Goal: Information Seeking & Learning: Understand process/instructions

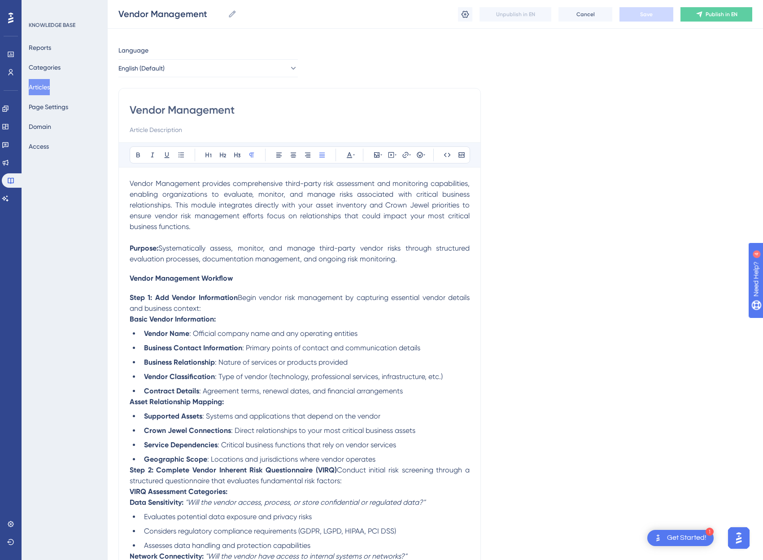
scroll to position [49, 0]
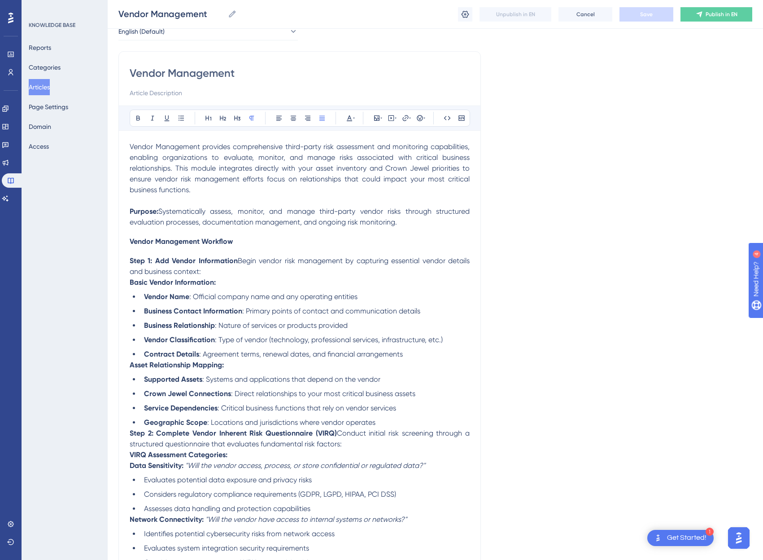
click at [130, 363] on strong "Asset Relationship Mapping:" at bounding box center [177, 364] width 94 height 9
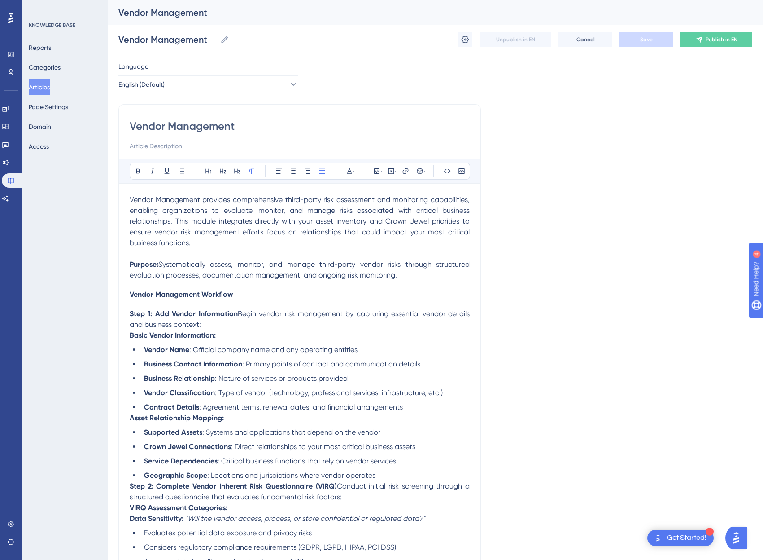
click at [283, 197] on span "Vendor Management provides comprehensive third-party risk assessment and monito…" at bounding box center [301, 221] width 342 height 52
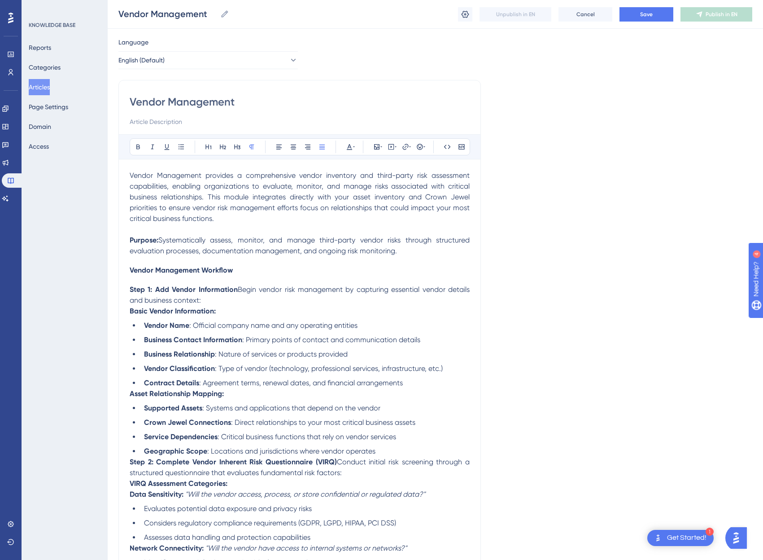
scroll to position [33, 0]
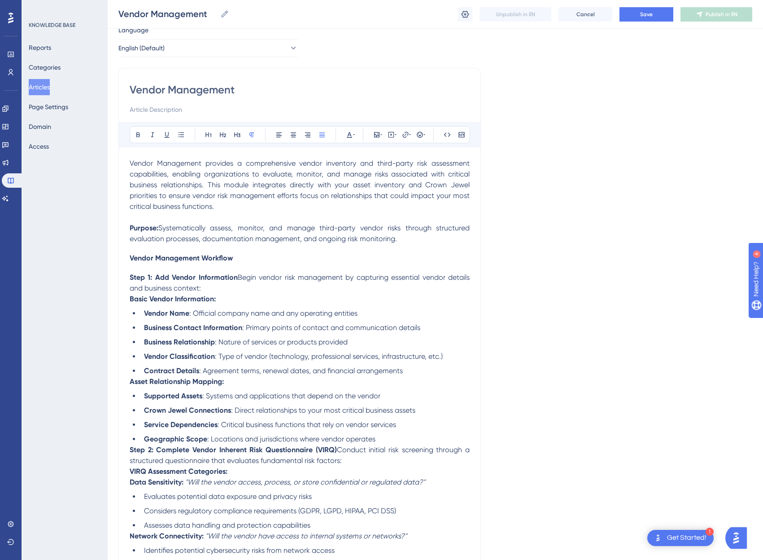
click at [374, 240] on span "Systematically assess, monitor, and manage third-party vendor risks through str…" at bounding box center [301, 232] width 342 height 19
click at [267, 286] on p "Step 1: Add Vendor Information Begin vendor risk management by capturing essent…" at bounding box center [300, 283] width 340 height 22
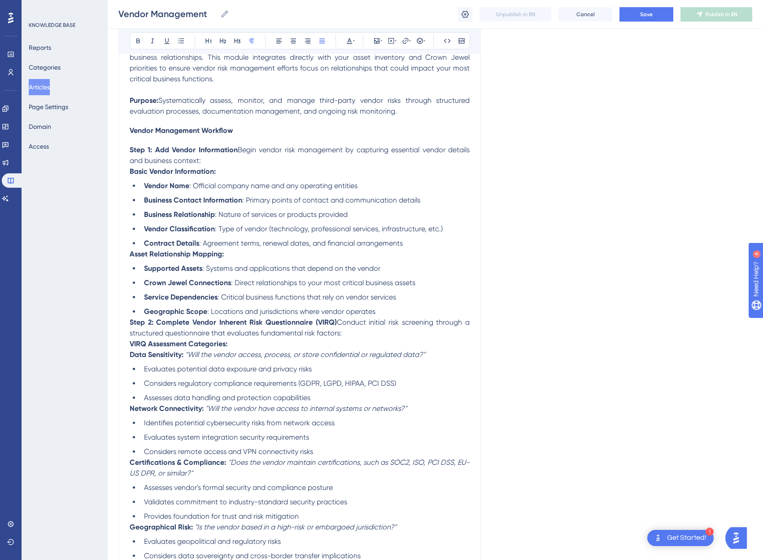
scroll to position [171, 0]
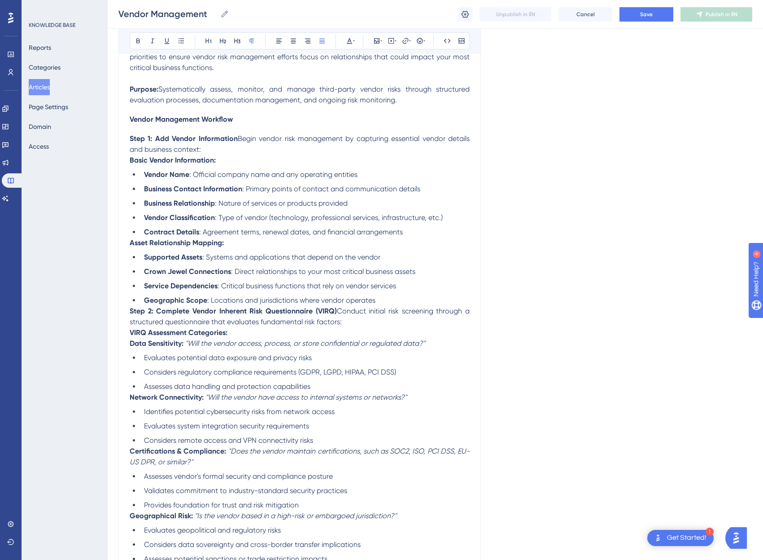
click at [368, 100] on span "Systematically assess, monitor, and manage third-party vendor risks through str…" at bounding box center [301, 94] width 342 height 19
click at [668, 18] on button "Save" at bounding box center [647, 14] width 54 height 14
click at [302, 261] on li "Supported Assets : Systems and applications that depend on the vendor" at bounding box center [304, 257] width 329 height 11
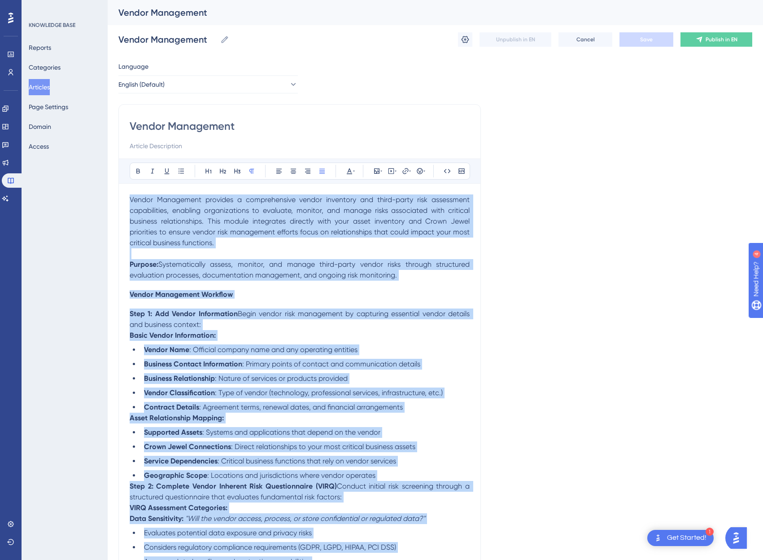
click at [234, 239] on p "Vendor Management provides a comprehensive vendor inventory and third-party ris…" at bounding box center [300, 221] width 340 height 54
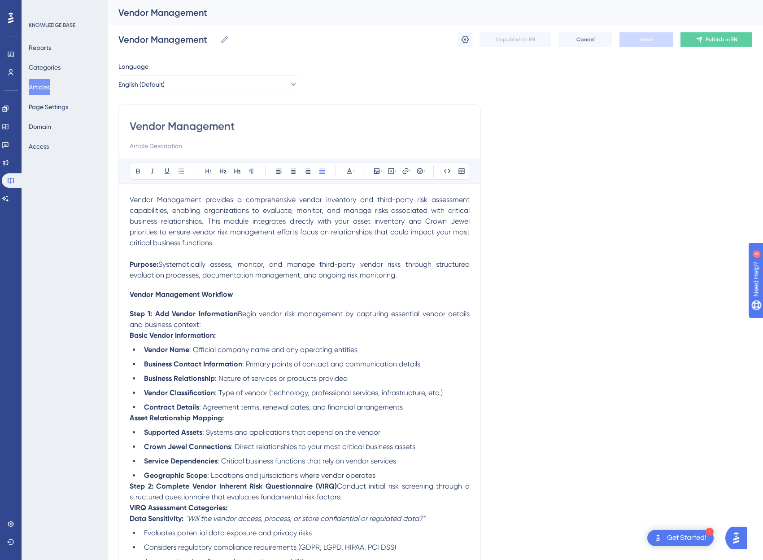
click at [411, 275] on p "Purpose: Systematically assess, monitor, and manage third-party vendor risks th…" at bounding box center [300, 270] width 340 height 22
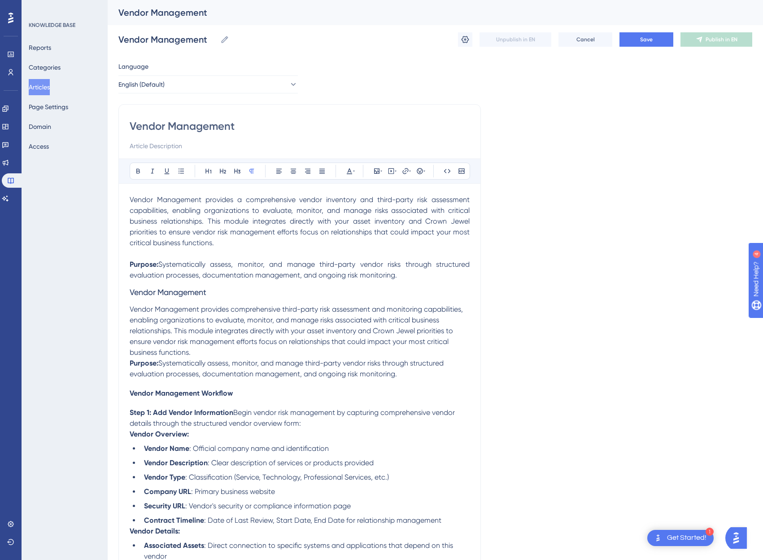
click at [233, 253] on p at bounding box center [300, 253] width 340 height 11
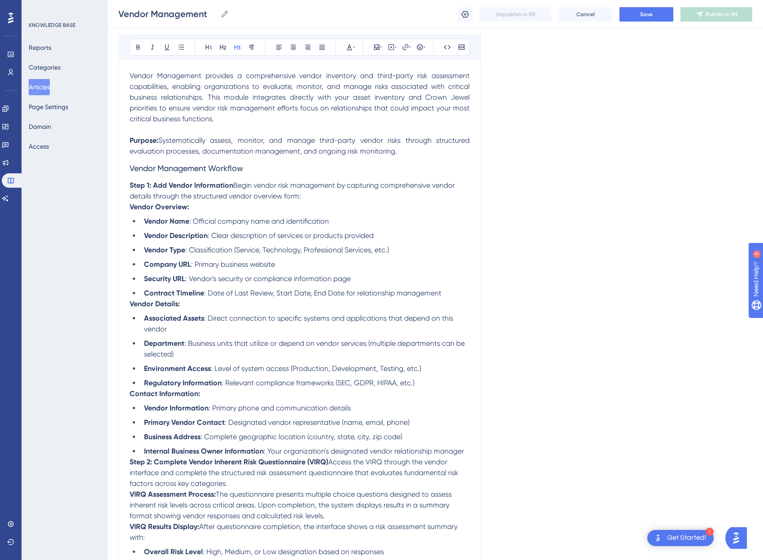
scroll to position [131, 0]
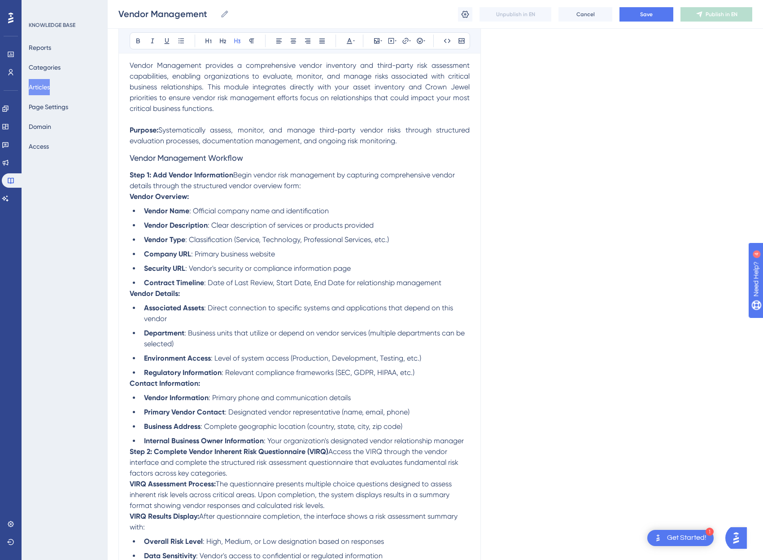
click at [260, 157] on h3 "Vendor Management Workflow" at bounding box center [300, 157] width 340 height 23
click at [302, 186] on p "Step 1: Add Vendor Information Begin vendor risk management by capturing compre…" at bounding box center [300, 181] width 340 height 22
click at [324, 249] on li "Company URL : Primary business website" at bounding box center [304, 254] width 329 height 11
click at [277, 238] on span ": Classification (Service, Technology, Professional Services, etc.)" at bounding box center [287, 239] width 204 height 9
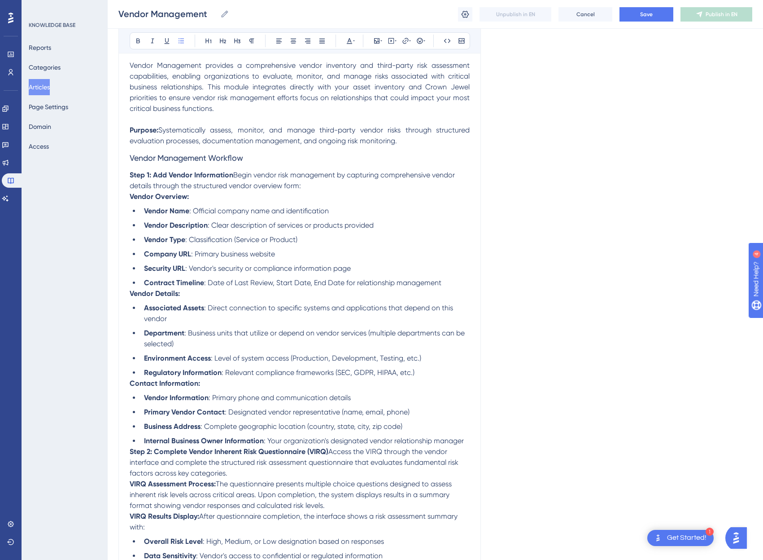
click at [204, 238] on span ": Classification (Service or Product)" at bounding box center [241, 239] width 112 height 9
click at [131, 294] on strong "Vendor Details:" at bounding box center [155, 293] width 50 height 9
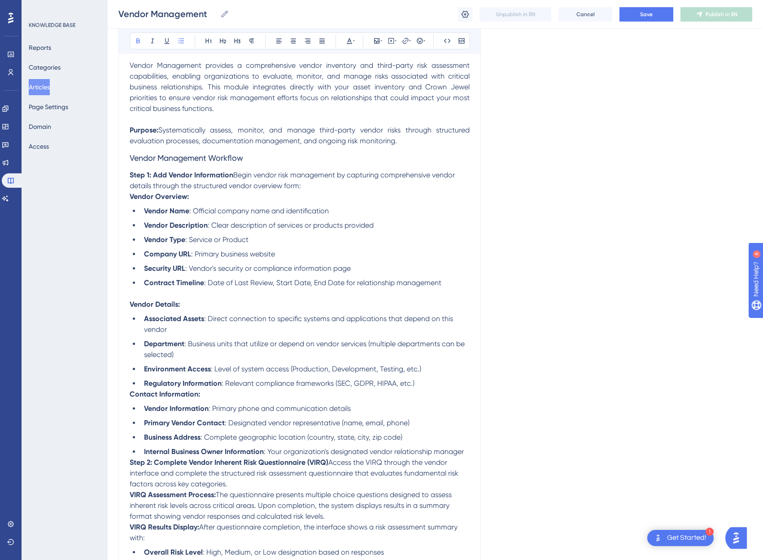
click at [338, 369] on span ": Level of system access (Production, Development, Testing, etc.)" at bounding box center [316, 368] width 210 height 9
click at [219, 369] on span ": Level of system access (Production or Non-Production)" at bounding box center [302, 368] width 183 height 9
click at [253, 370] on span ": Level of system access (Production or Non-Production)" at bounding box center [302, 368] width 183 height 9
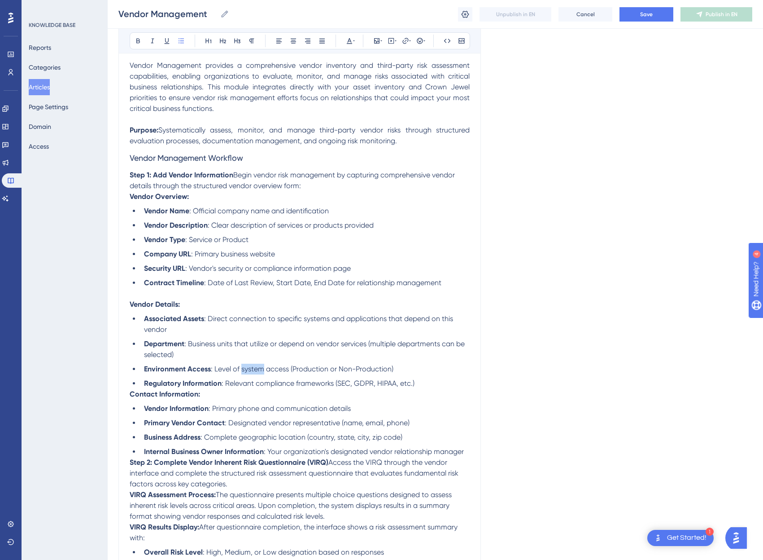
click at [253, 370] on span ": Level of system access (Production or Non-Production)" at bounding box center [302, 368] width 183 height 9
click at [132, 392] on strong "Contact Information:" at bounding box center [165, 394] width 70 height 9
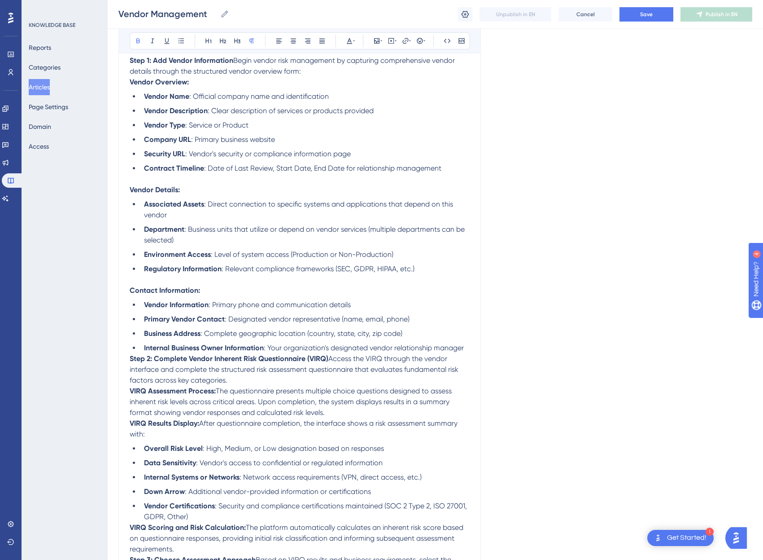
scroll to position [272, 0]
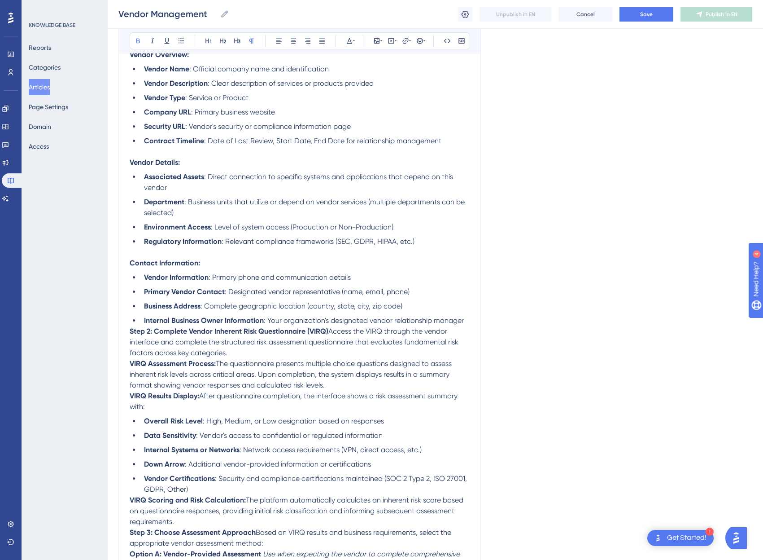
click at [130, 333] on strong "Step 2: Complete Vendor Inherent Risk Questionnaire (VIRQ)" at bounding box center [229, 331] width 199 height 9
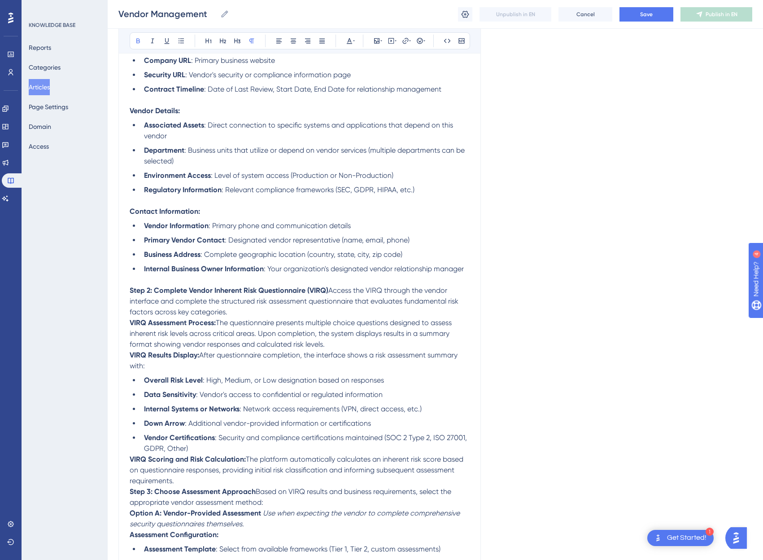
scroll to position [338, 0]
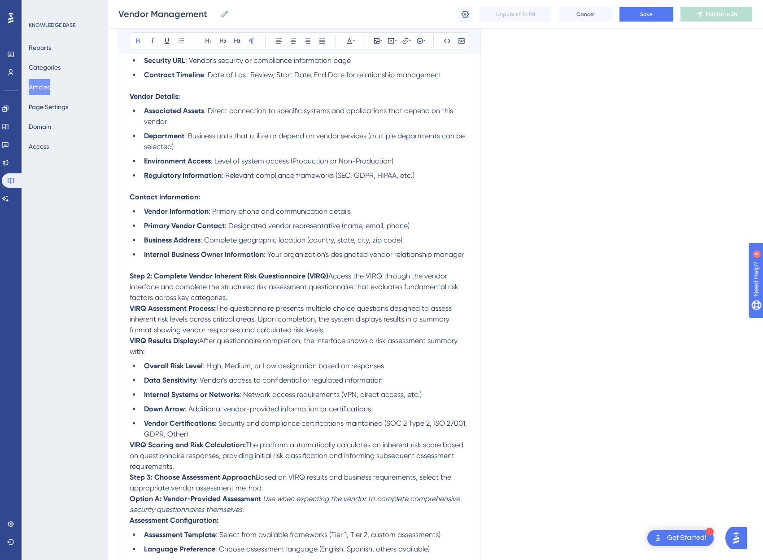
click at [130, 309] on strong "VIRQ Assessment Process:" at bounding box center [173, 308] width 86 height 9
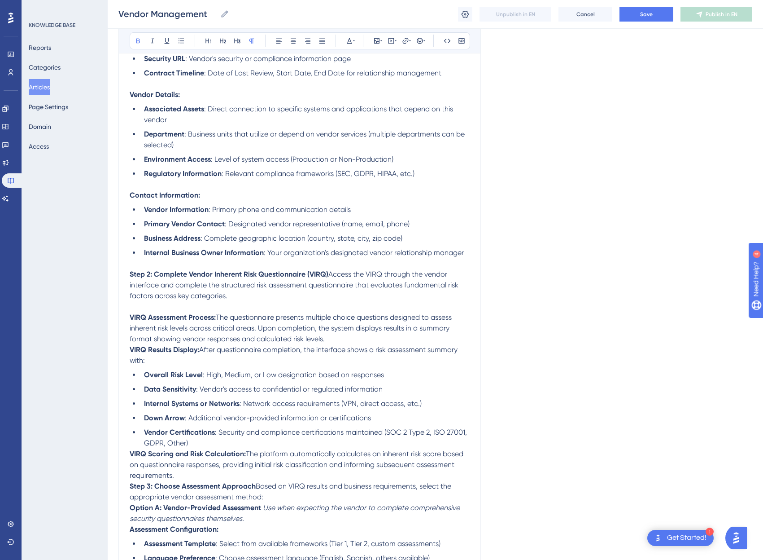
click at [131, 346] on strong "VIRQ Results Display:" at bounding box center [165, 349] width 70 height 9
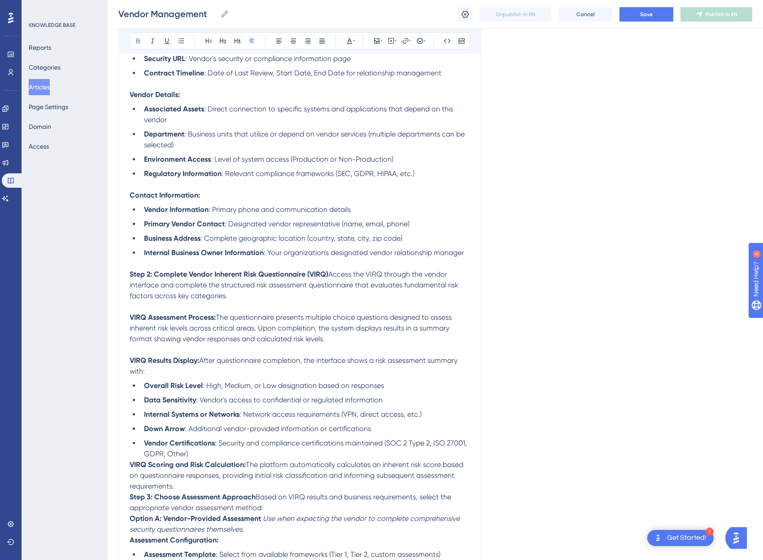
click at [131, 463] on strong "VIRQ Scoring and Risk Calculation:" at bounding box center [188, 464] width 116 height 9
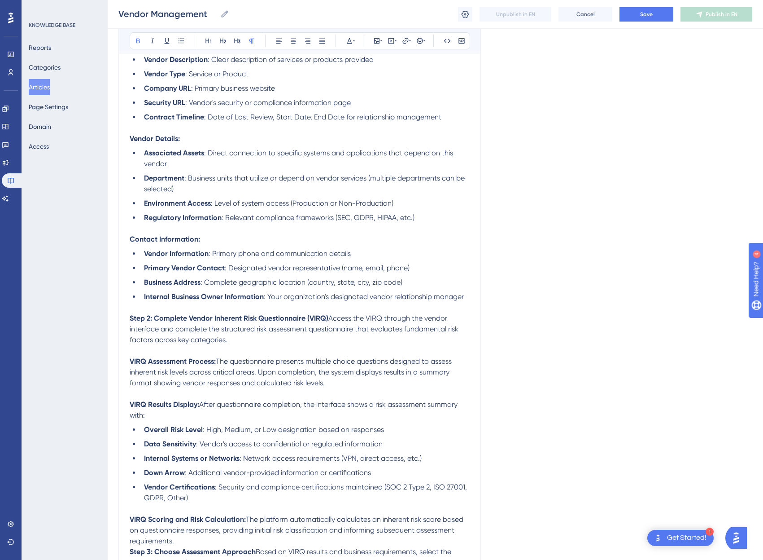
scroll to position [300, 0]
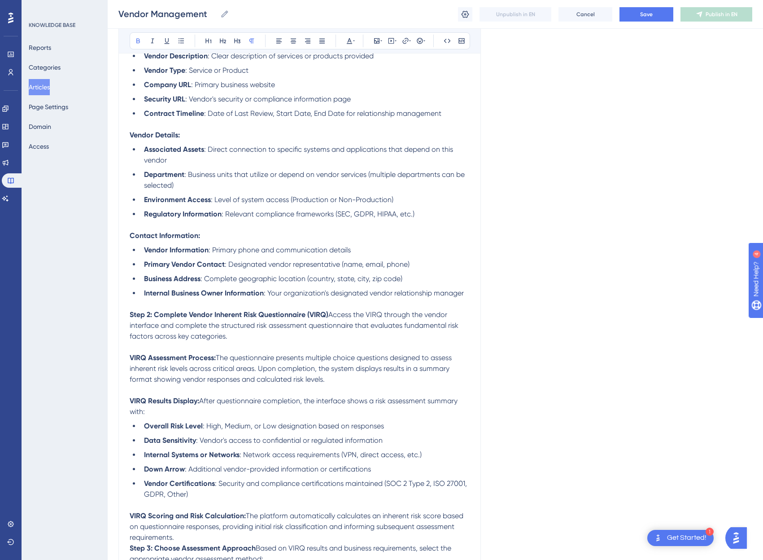
click at [146, 346] on p at bounding box center [300, 346] width 340 height 11
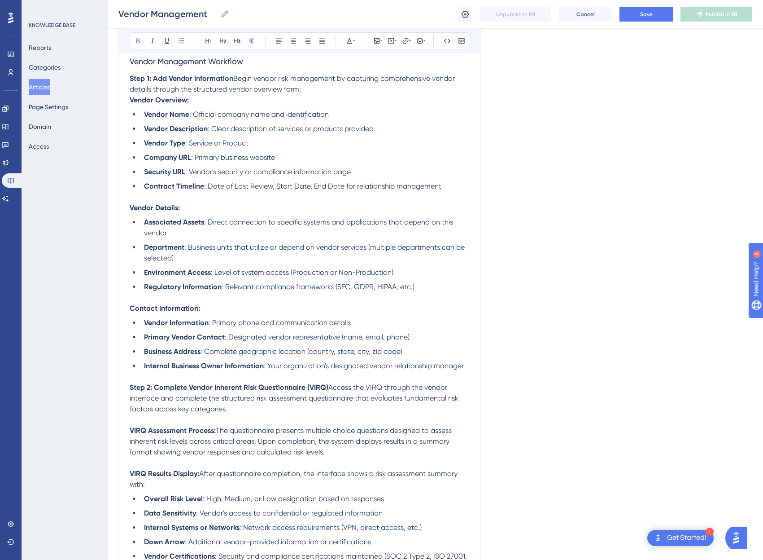
scroll to position [342, 0]
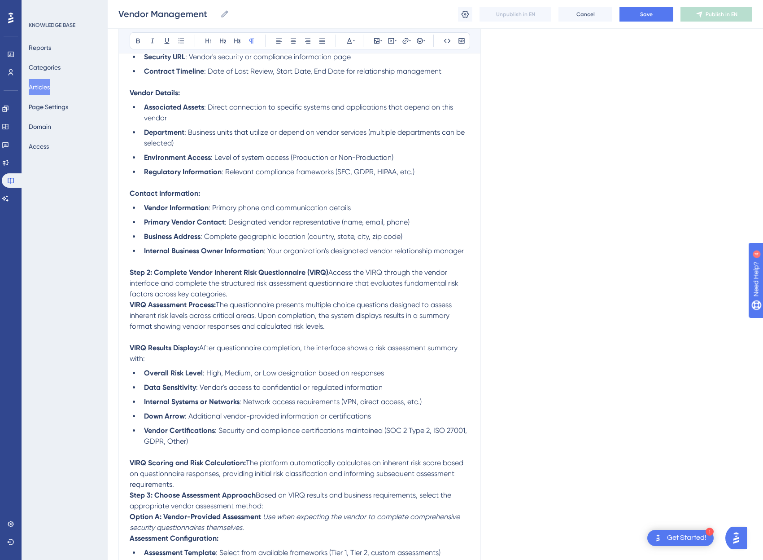
click at [309, 305] on span "The questionnaire presents multiple choice questions designed to assess inheren…" at bounding box center [292, 315] width 324 height 30
click at [225, 328] on span "The questionnaire presents a handful of multiple choice questions designed to a…" at bounding box center [296, 315] width 333 height 30
click at [236, 324] on p "VIRQ Assessment Process: The questionnaire presents a handful of multiple choic…" at bounding box center [300, 315] width 340 height 32
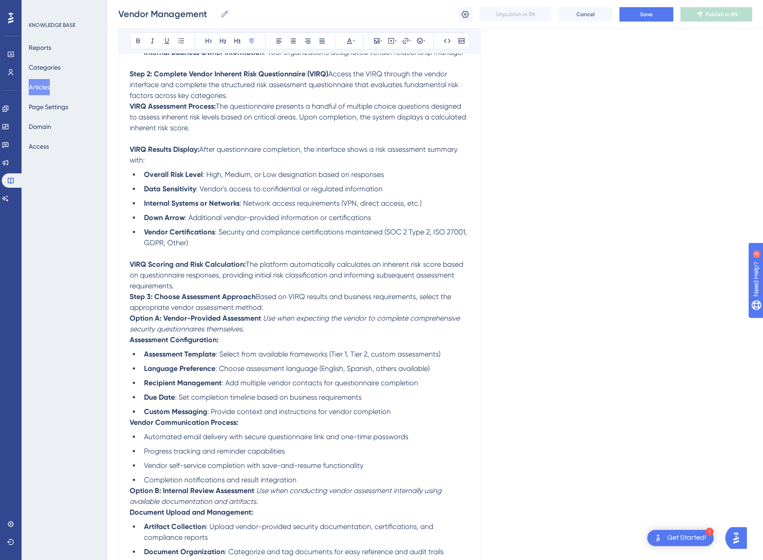
scroll to position [447, 0]
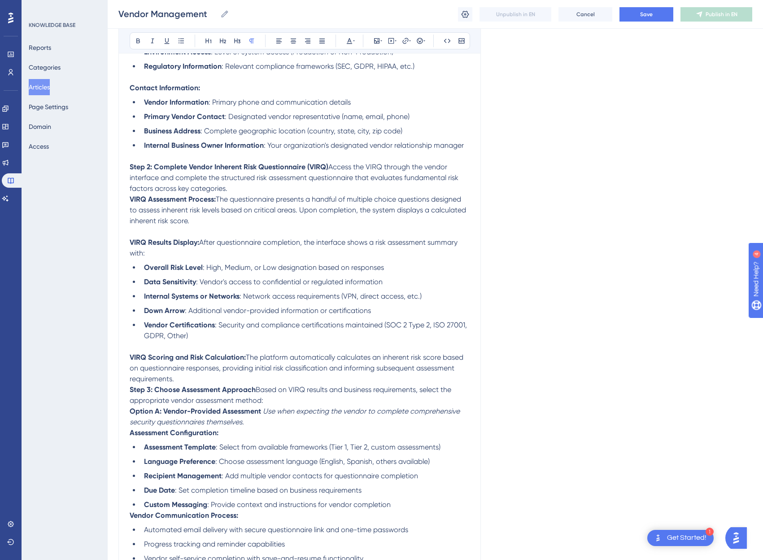
click at [347, 493] on span ": Set completion timeline based on business requirements" at bounding box center [268, 490] width 187 height 9
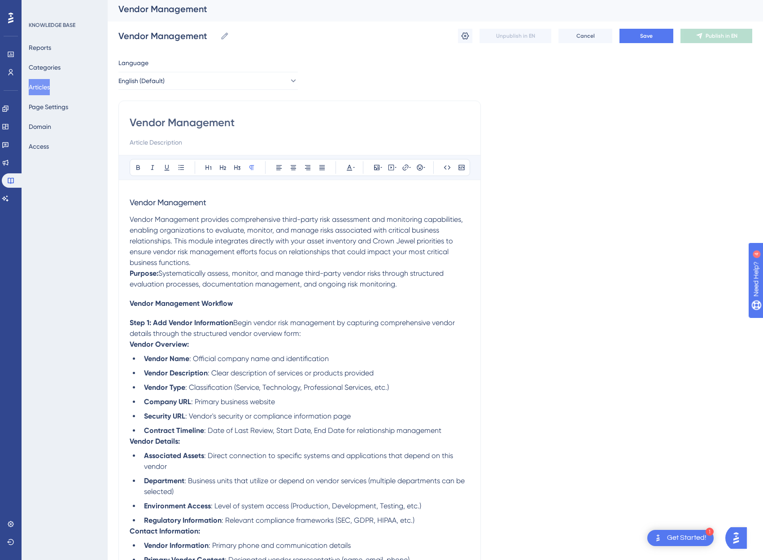
scroll to position [0, 0]
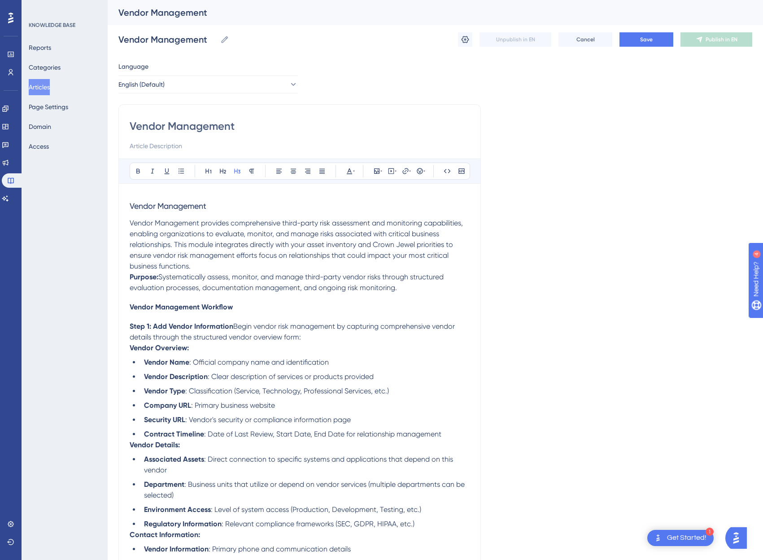
click at [232, 210] on h3 "Vendor Management" at bounding box center [300, 205] width 340 height 23
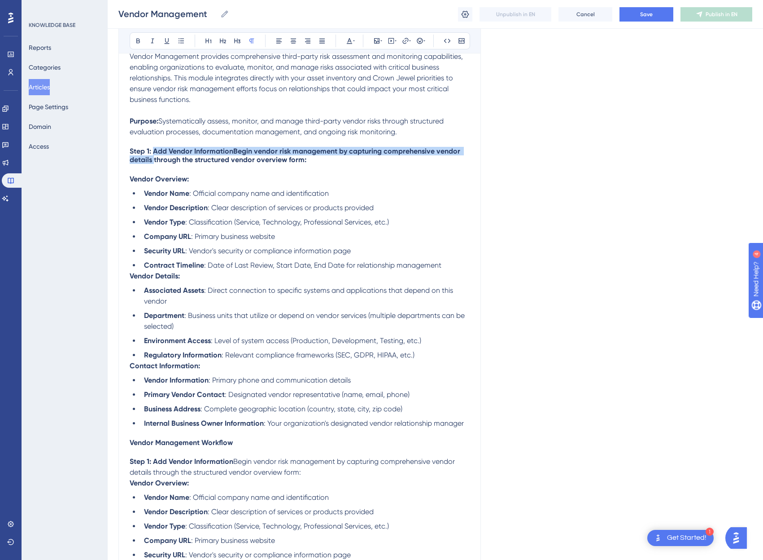
scroll to position [140, 7]
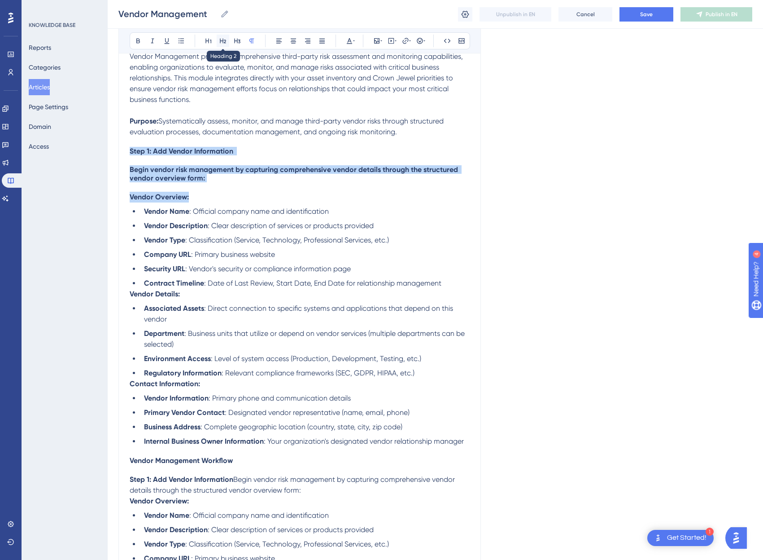
click at [217, 46] on button at bounding box center [223, 41] width 13 height 13
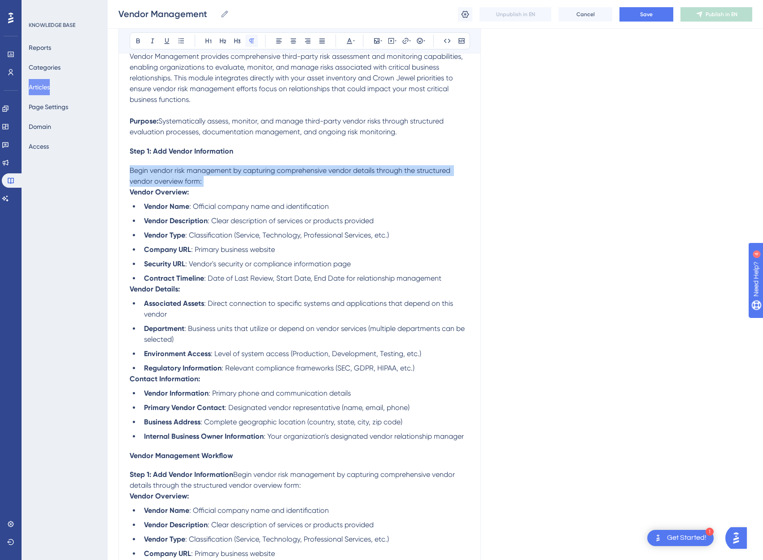
click at [248, 42] on icon at bounding box center [251, 40] width 7 height 7
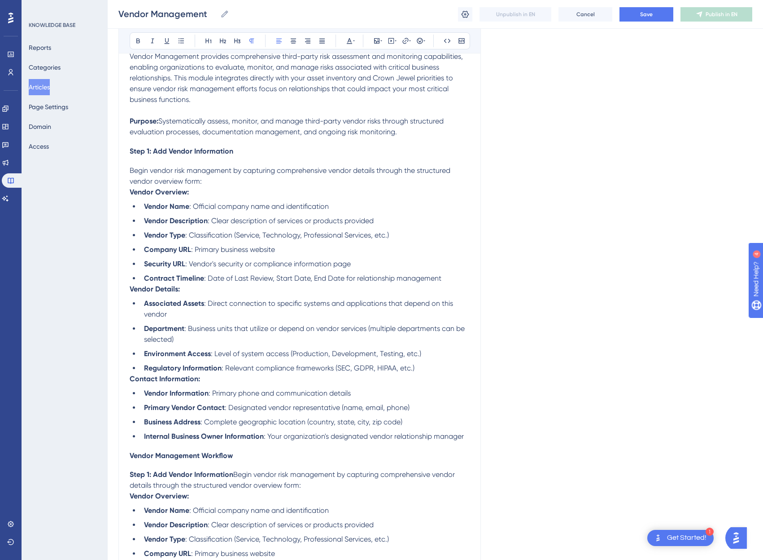
click at [233, 153] on h4 "Step 1: Add Vendor Information" at bounding box center [300, 151] width 340 height 9
click at [248, 40] on icon at bounding box center [251, 40] width 7 height 7
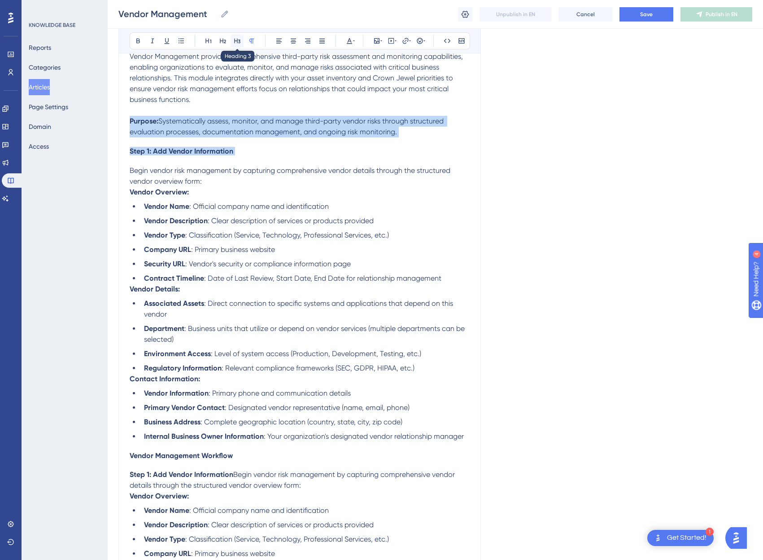
click at [234, 42] on icon at bounding box center [237, 40] width 7 height 7
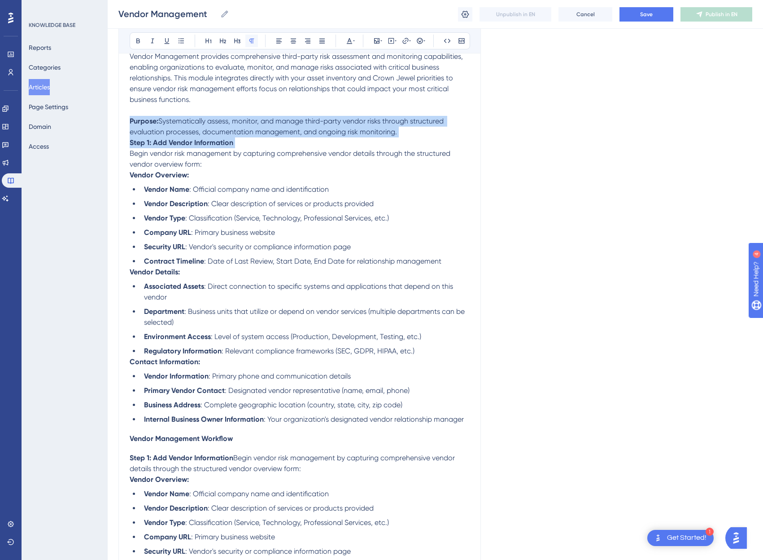
click at [248, 39] on icon at bounding box center [251, 40] width 7 height 7
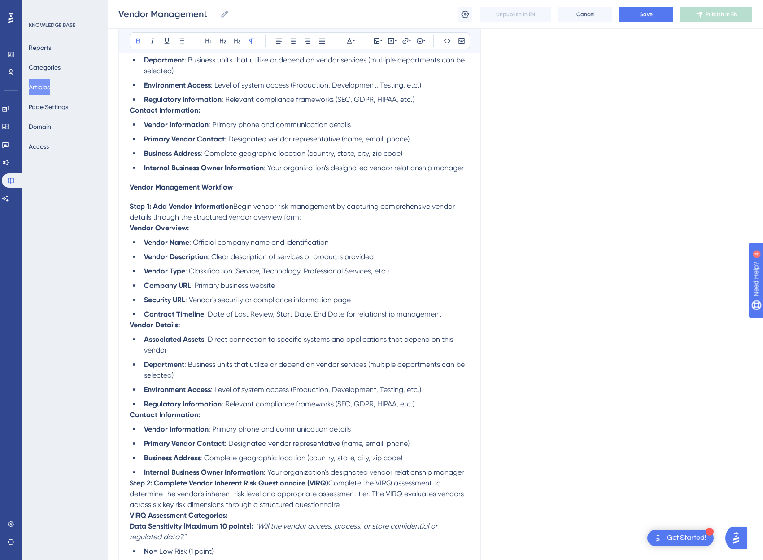
scroll to position [405, 7]
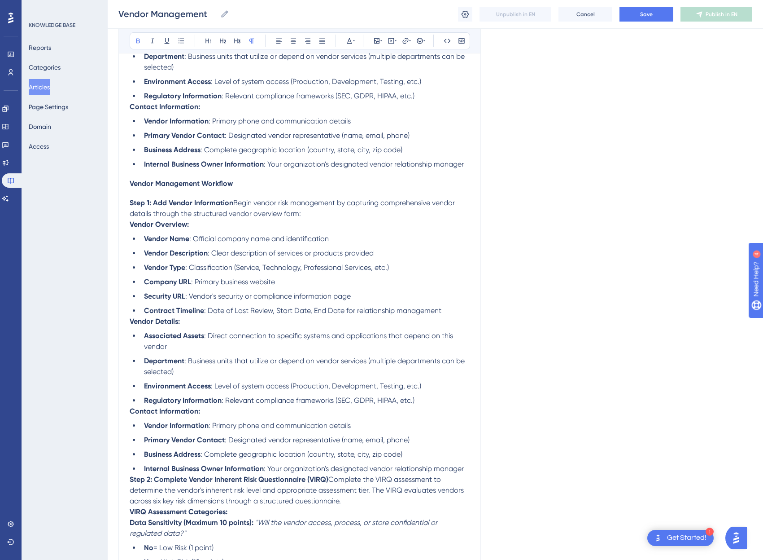
click at [153, 203] on strong "Step 1: Add Vendor Information" at bounding box center [182, 202] width 104 height 9
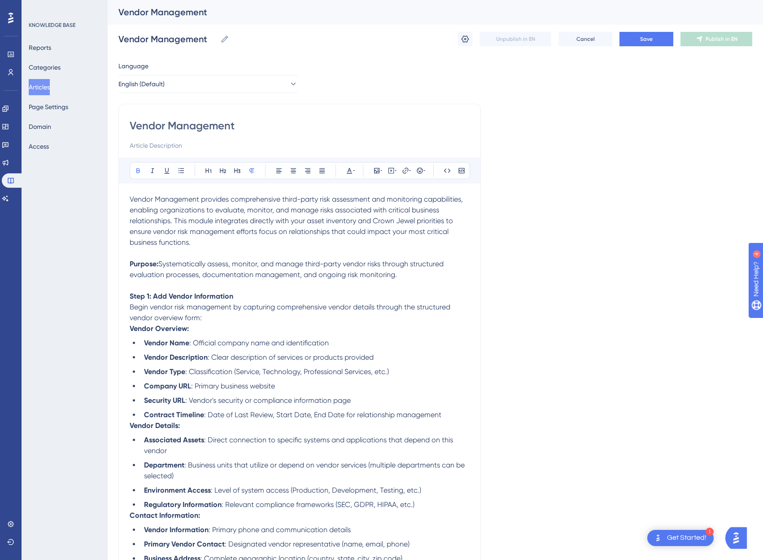
scroll to position [0, 7]
click at [137, 298] on strong "Step 1: Add Vendor Information" at bounding box center [182, 296] width 104 height 9
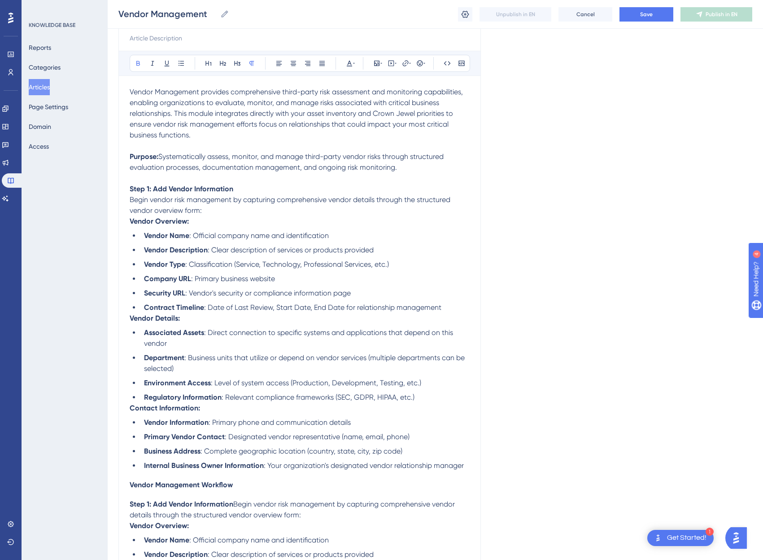
scroll to position [105, 7]
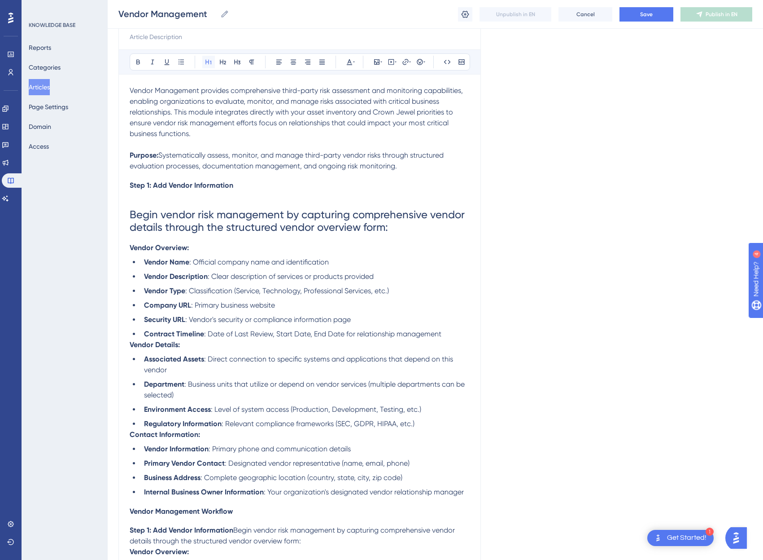
click at [205, 60] on icon at bounding box center [208, 61] width 7 height 7
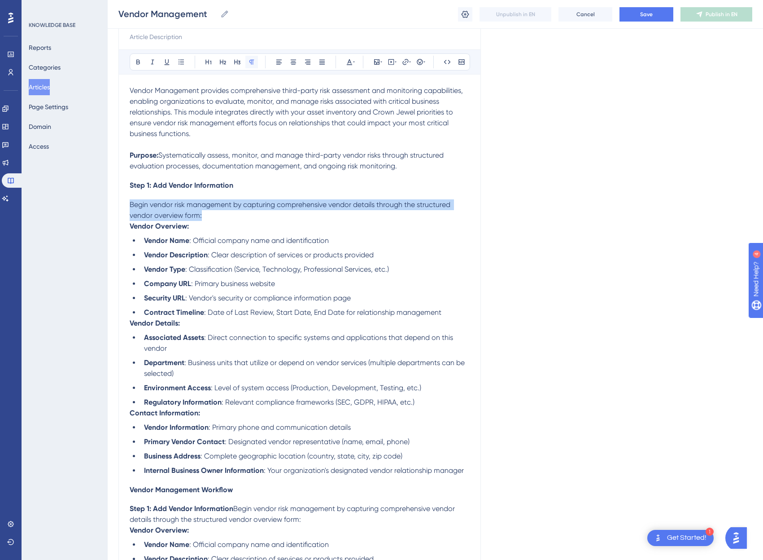
click at [249, 63] on icon at bounding box center [251, 62] width 5 height 5
click at [202, 201] on span "Begin vendor risk management by capturing comprehensive vendor details through …" at bounding box center [291, 209] width 323 height 19
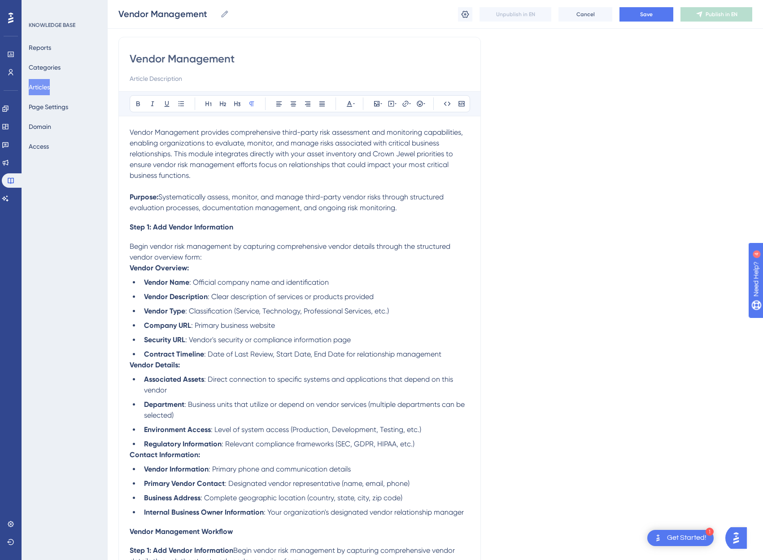
scroll to position [53, 7]
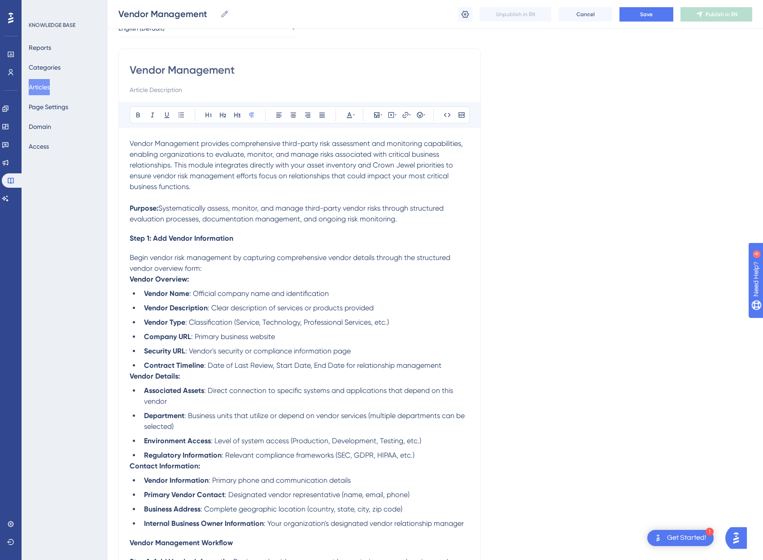
click at [192, 201] on p at bounding box center [300, 197] width 340 height 11
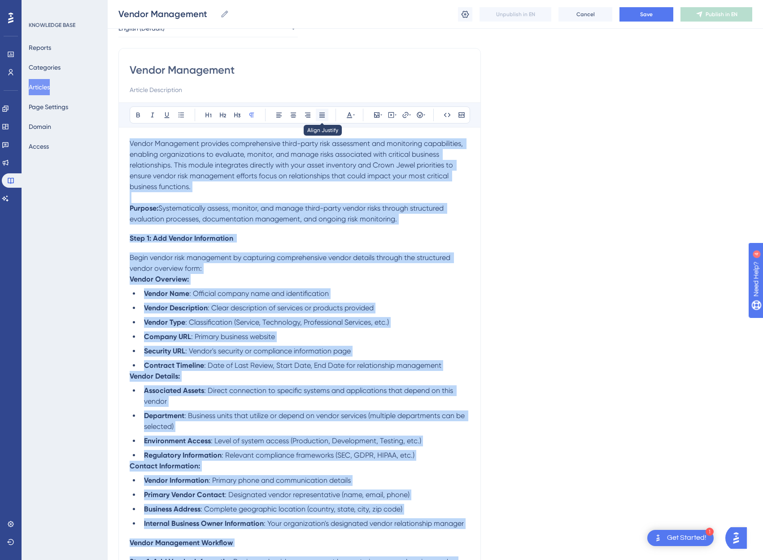
click at [319, 114] on icon at bounding box center [322, 114] width 7 height 7
click at [309, 176] on span "Vendor Management provides comprehensive third-party risk assessment and monito…" at bounding box center [301, 165] width 342 height 52
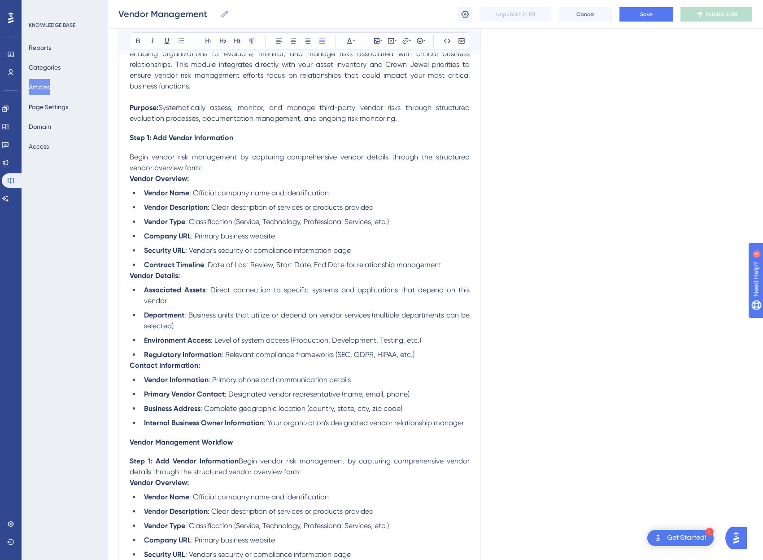
scroll to position [161, 7]
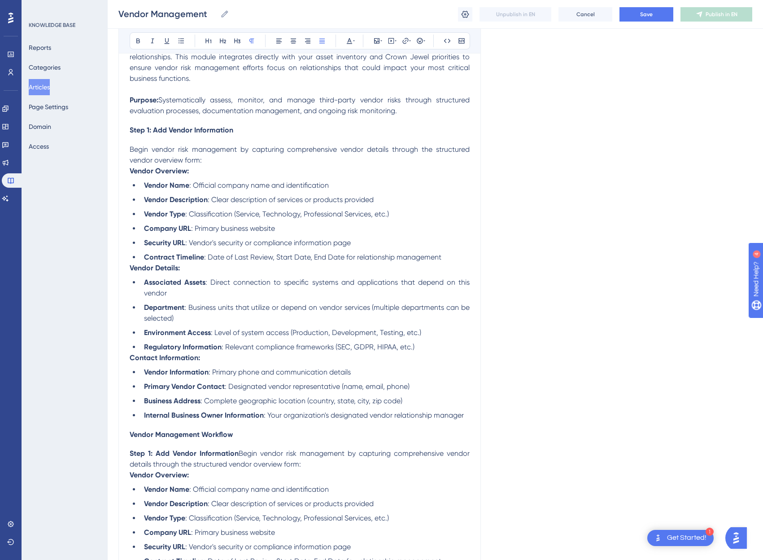
click at [203, 174] on p "Vendor Overview:" at bounding box center [300, 171] width 340 height 11
click at [379, 209] on li "Vendor Type : Classification (Service, Technology, Professional Services, etc.)" at bounding box center [304, 214] width 329 height 11
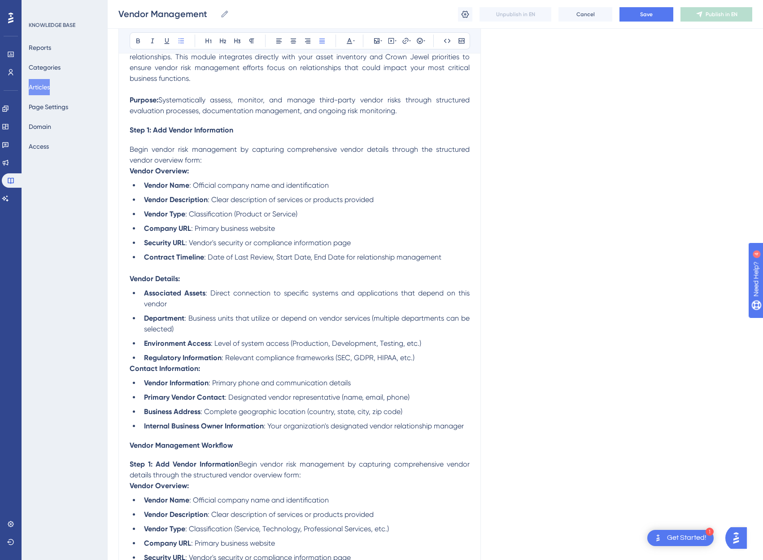
click at [324, 343] on span ": Level of system access (Production, Development, Testing, etc.)" at bounding box center [316, 343] width 210 height 9
click at [130, 366] on strong "Contact Information:" at bounding box center [165, 368] width 70 height 9
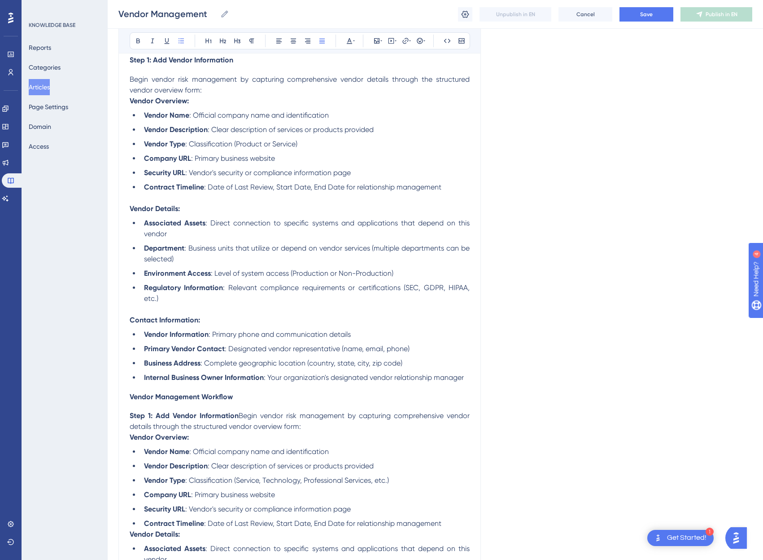
scroll to position [274, 7]
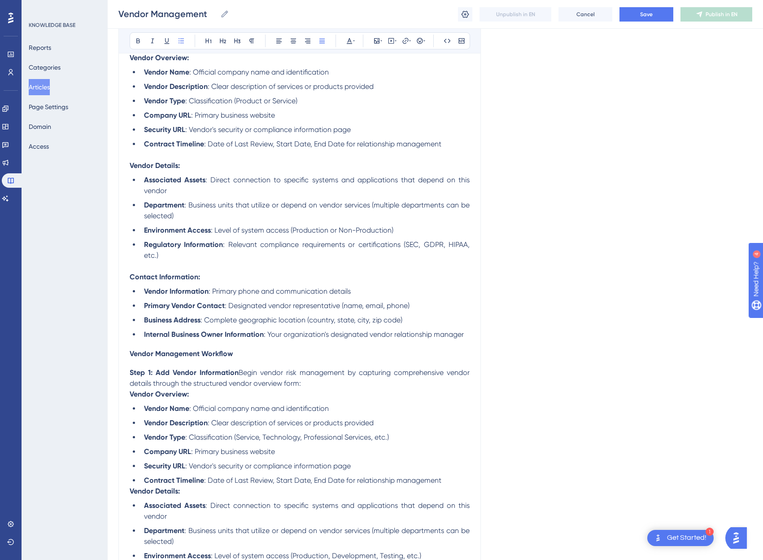
click at [249, 321] on span ": Complete geographic location (country, state, city, zip code)" at bounding box center [302, 319] width 202 height 9
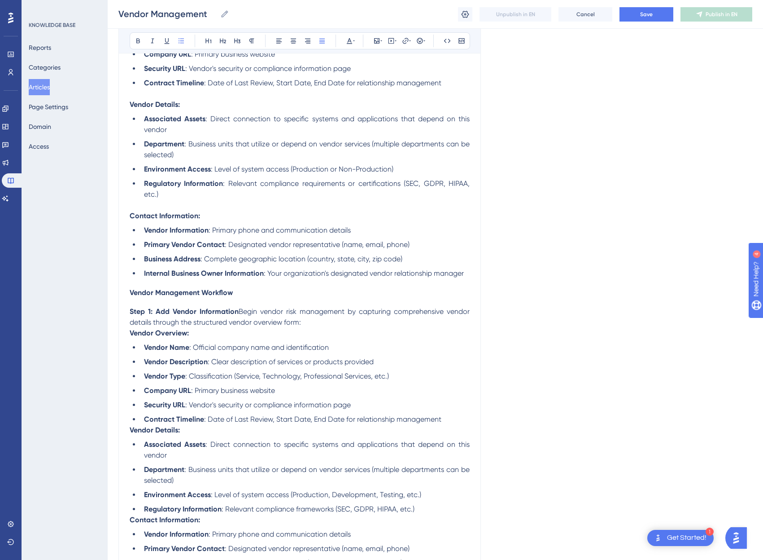
scroll to position [346, 7]
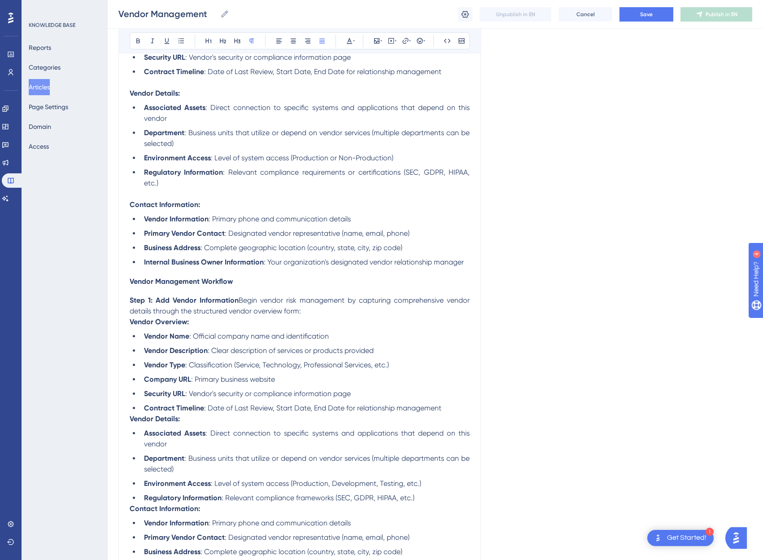
click at [236, 299] on span "Begin vendor risk management by capturing comprehensive vendor details through …" at bounding box center [301, 305] width 342 height 19
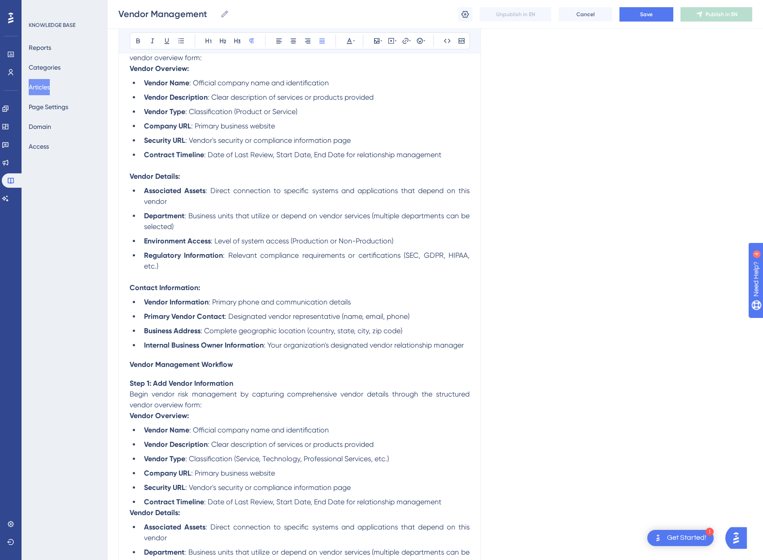
scroll to position [190, 7]
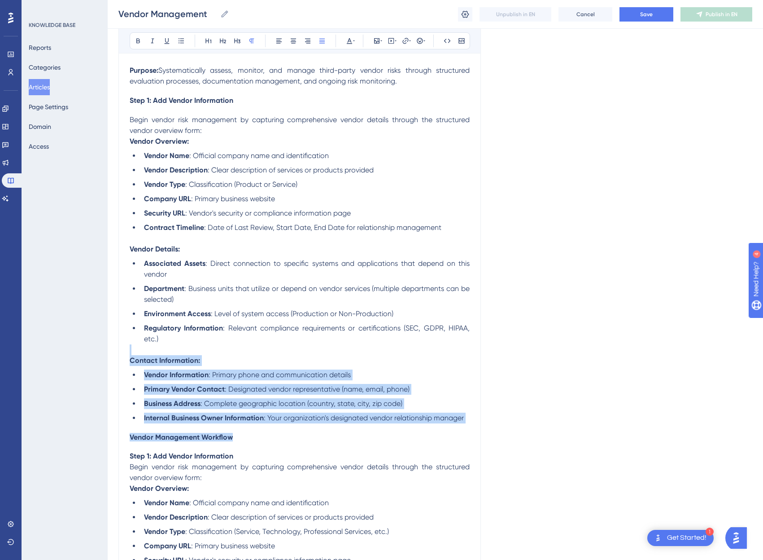
drag, startPoint x: 233, startPoint y: 437, endPoint x: 170, endPoint y: 334, distance: 121.1
click at [170, 334] on li "Regulatory Information : Relevant compliance requirements or certifications (SE…" at bounding box center [304, 334] width 329 height 22
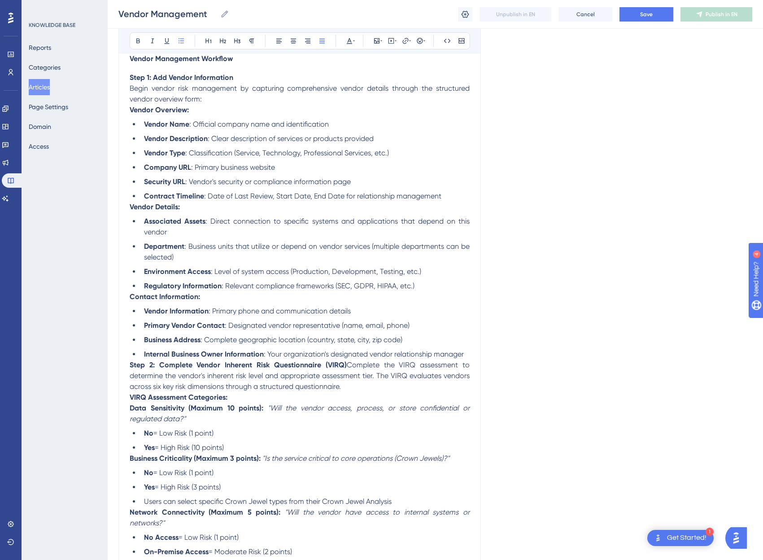
scroll to position [647, 7]
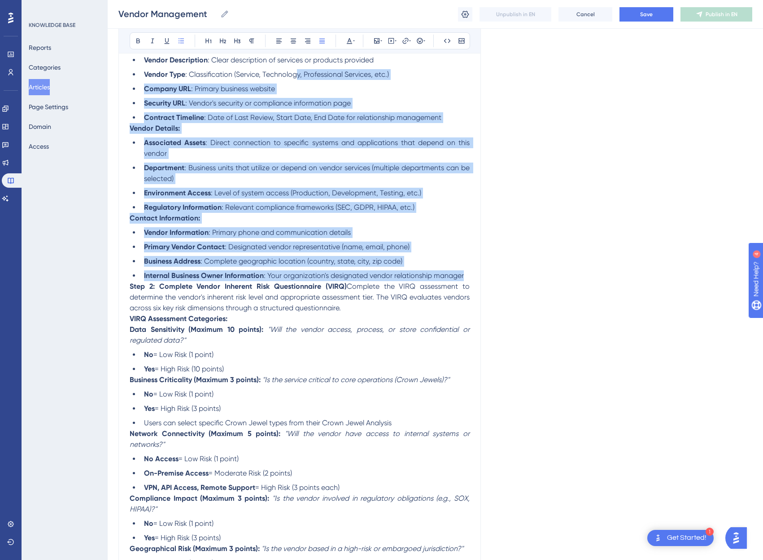
drag, startPoint x: 460, startPoint y: 276, endPoint x: 291, endPoint y: 71, distance: 265.5
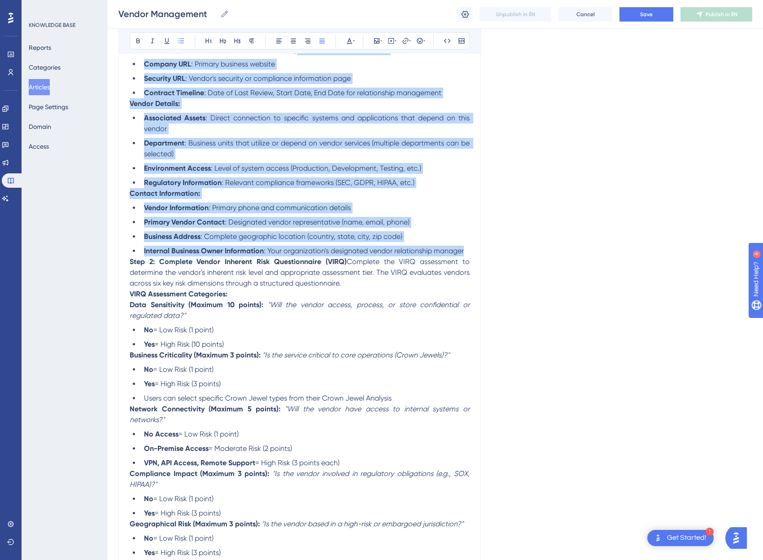
scroll to position [466, 7]
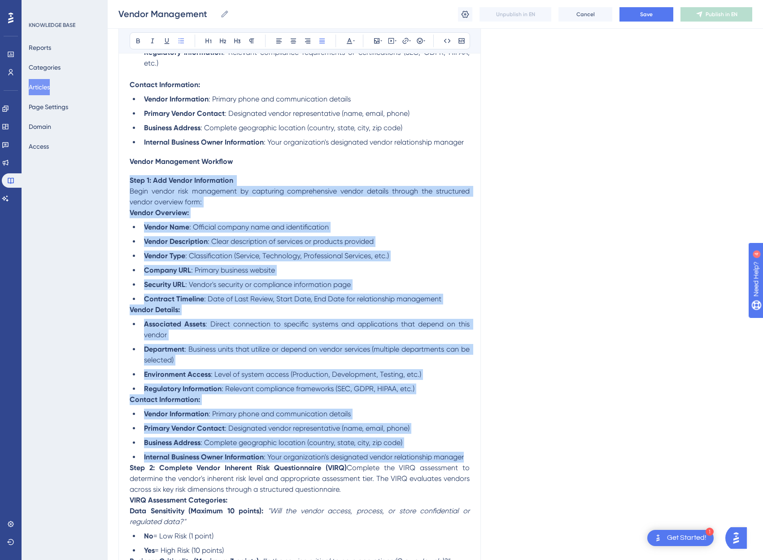
click at [130, 180] on strong "Step 1: Add Vendor Information" at bounding box center [182, 180] width 104 height 9
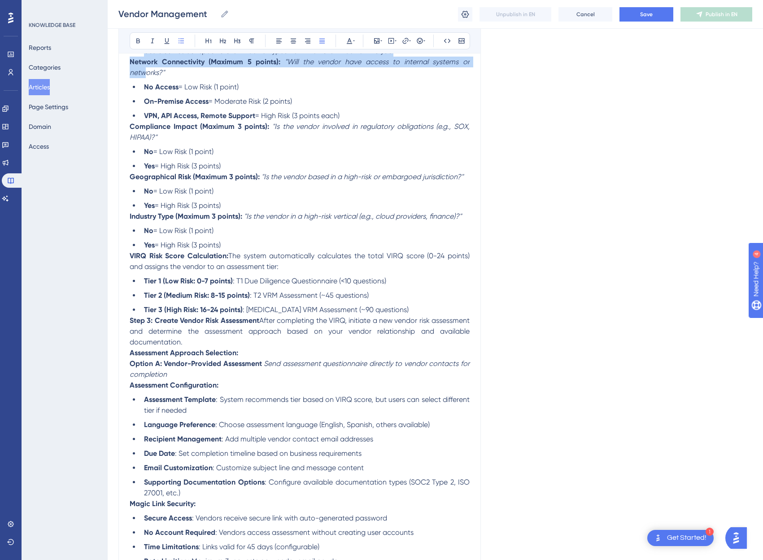
scroll to position [734, 7]
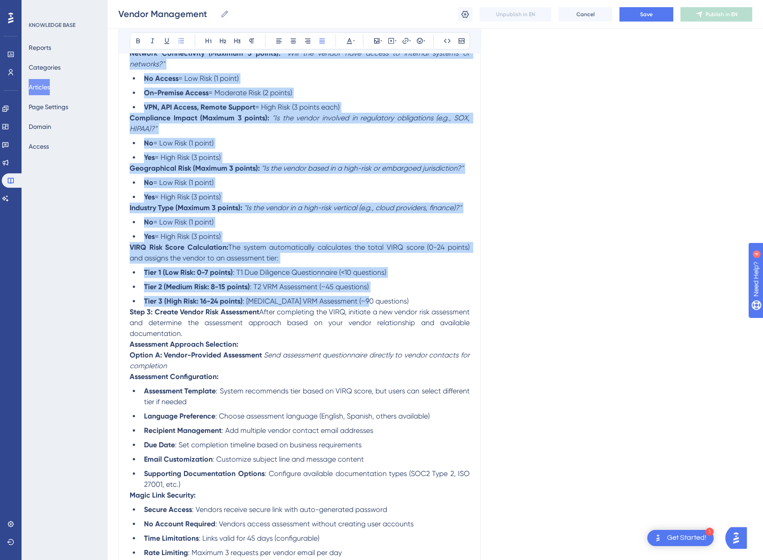
click at [366, 299] on li "Tier 3 (High Risk: 16-24 points) : [MEDICAL_DATA] VRM Assessment (~90 questions)" at bounding box center [304, 301] width 329 height 11
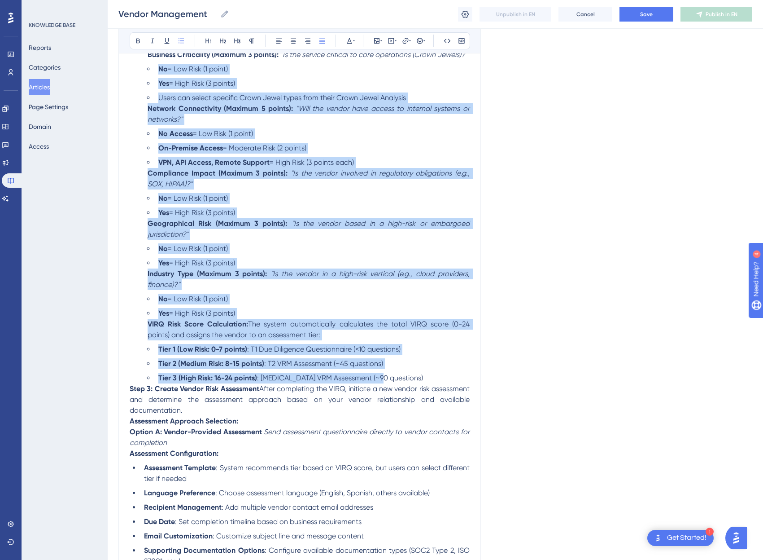
scroll to position [419, 7]
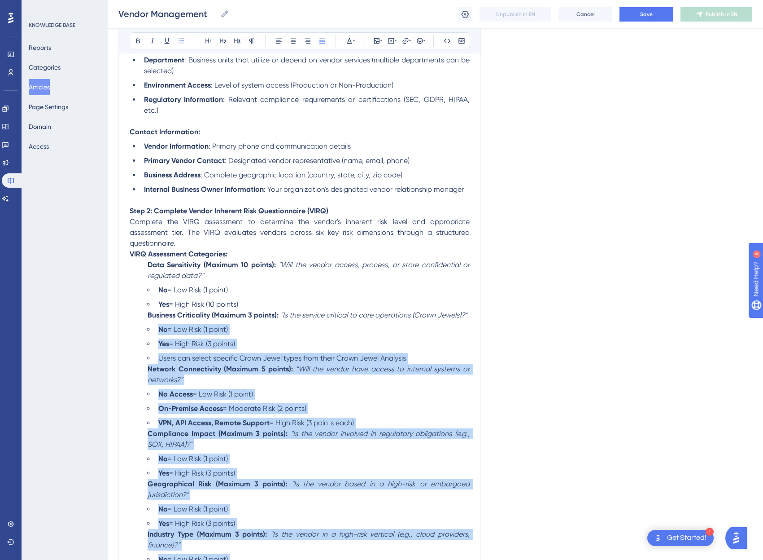
click at [313, 368] on em ""Will the vendor have access to internal systems or networks?"" at bounding box center [310, 373] width 324 height 19
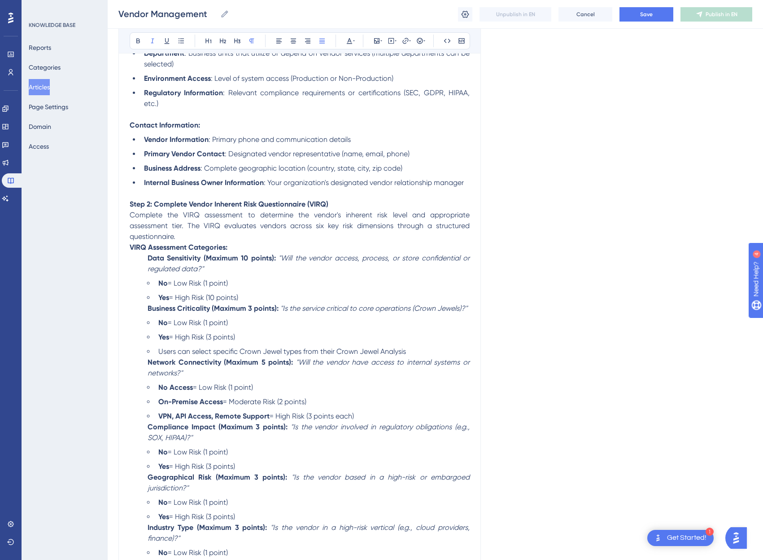
scroll to position [431, 7]
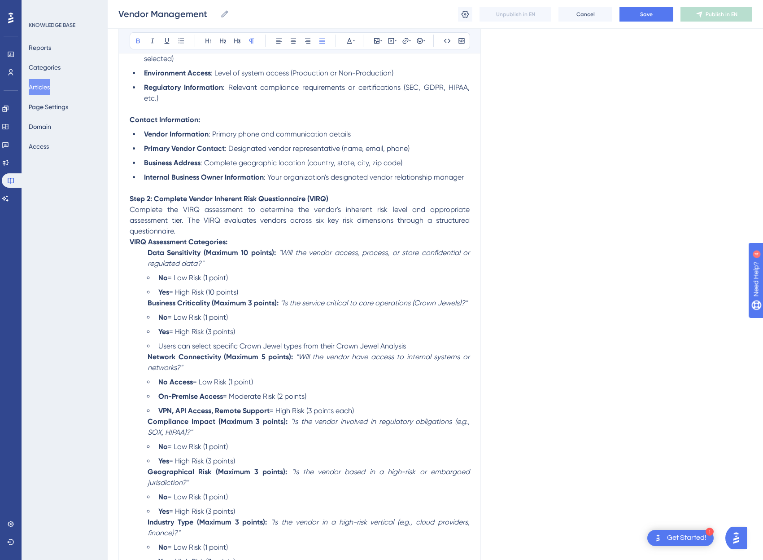
click at [130, 241] on strong "VIRQ Assessment Categories:" at bounding box center [179, 241] width 98 height 9
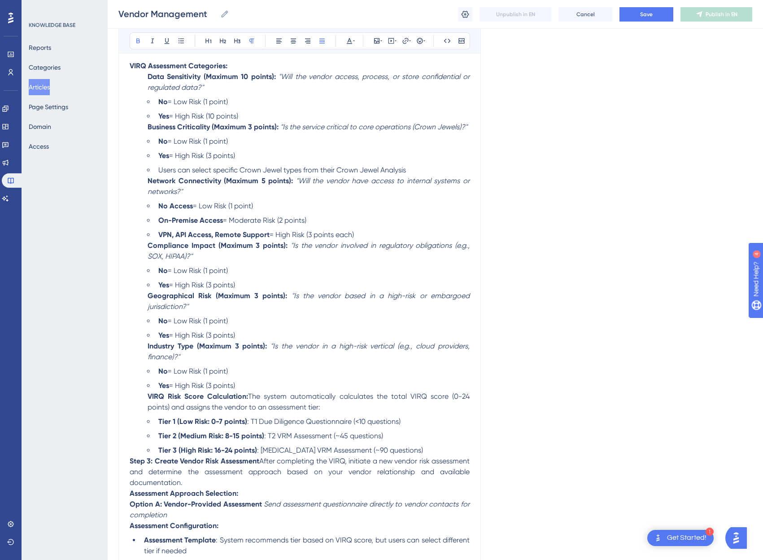
scroll to position [619, 7]
click at [148, 245] on strong "Compliance Impact (Maximum 3 points):" at bounding box center [218, 244] width 140 height 9
click at [375, 233] on li "VPN, API Access, Remote Support = High Risk (3 points each)" at bounding box center [312, 233] width 315 height 11
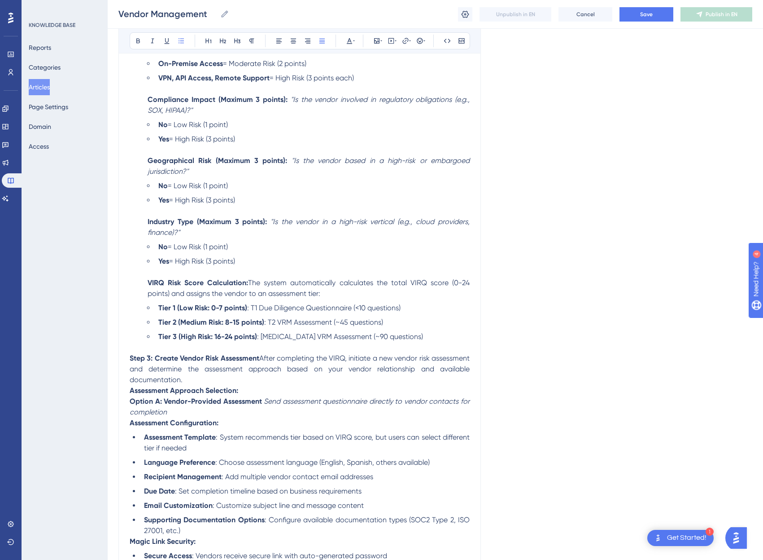
scroll to position [797, 7]
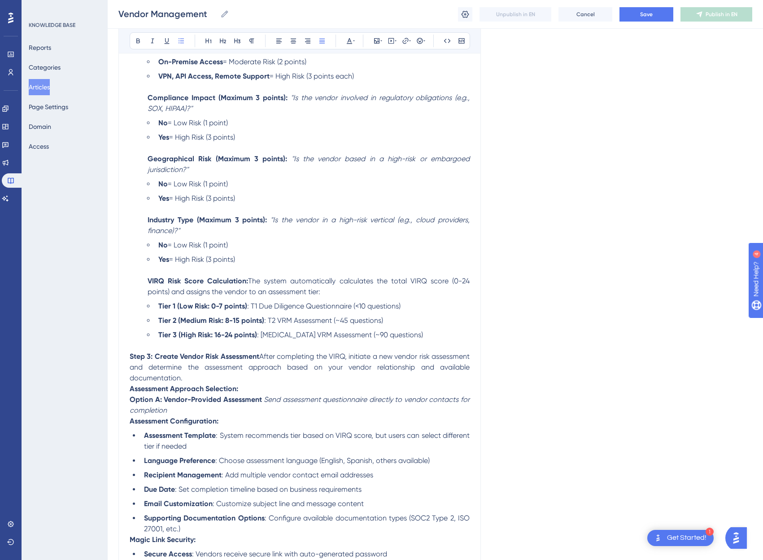
click at [275, 354] on span "After completing the VIRQ, initiate a new vendor risk assessment and determine …" at bounding box center [301, 367] width 342 height 30
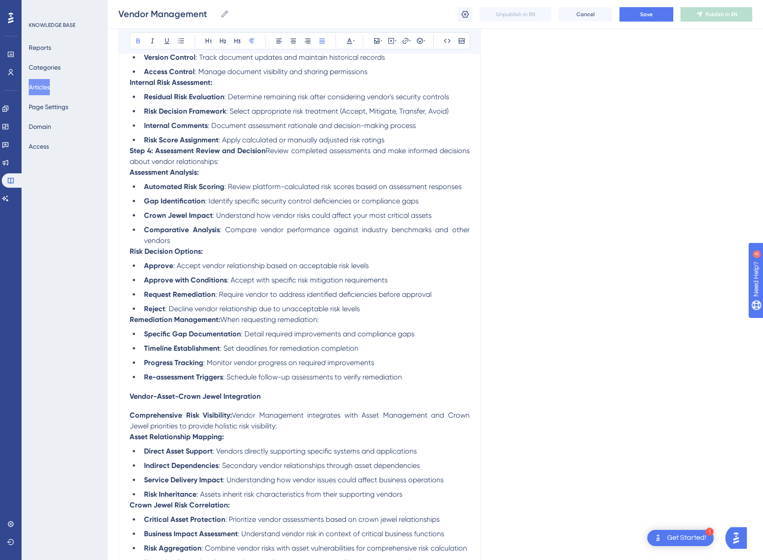
scroll to position [2398, 7]
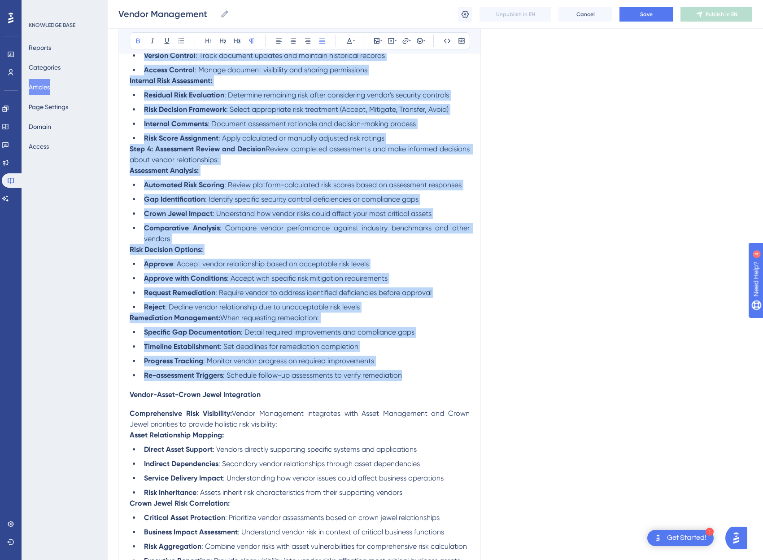
click at [420, 370] on li "Re-assessment Triggers : Schedule follow-up assessments to verify remediation" at bounding box center [304, 375] width 329 height 11
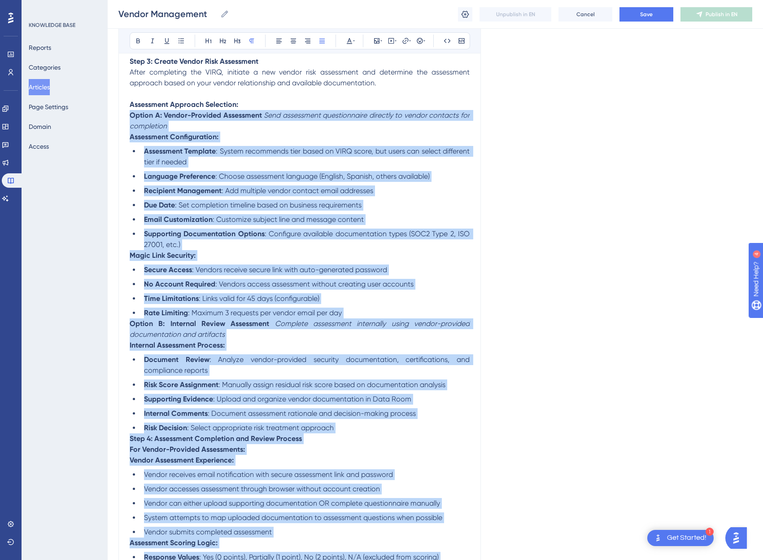
scroll to position [1094, 7]
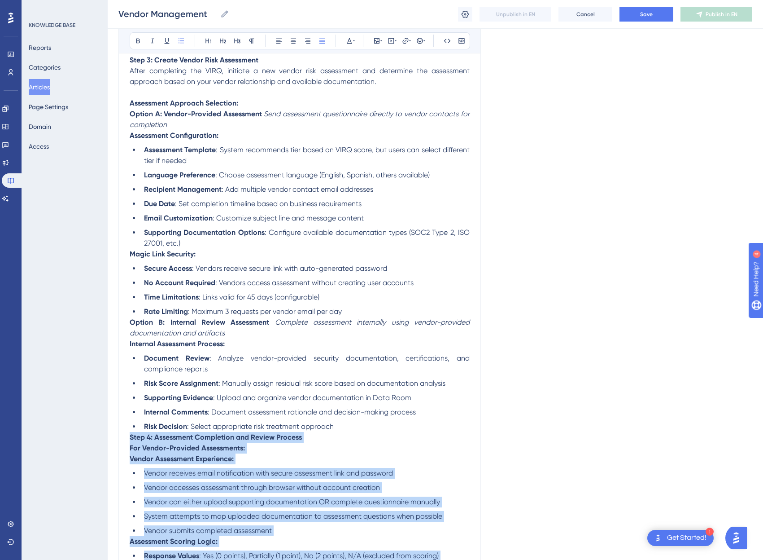
click at [361, 424] on li "Risk Decision : Select appropriate risk treatment approach" at bounding box center [304, 426] width 329 height 11
click at [331, 422] on li "Risk Decision : Select appropriate risk treatment approach" at bounding box center [304, 426] width 329 height 11
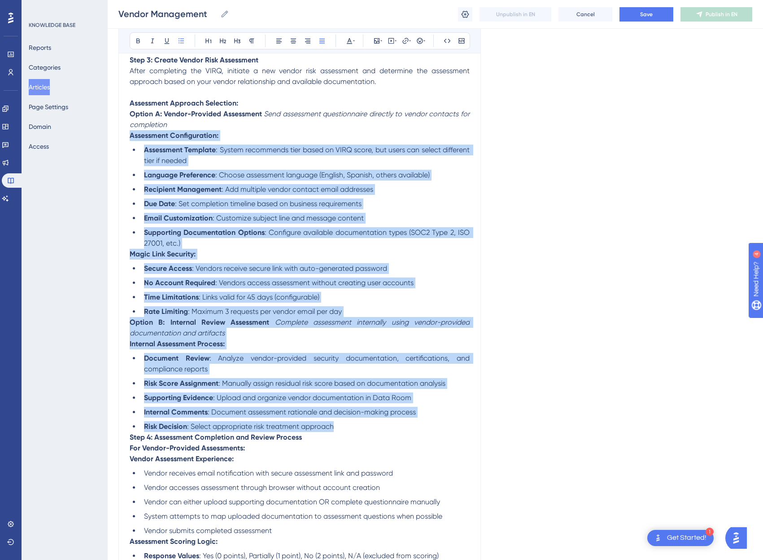
click at [130, 138] on strong "Assessment Configuration:" at bounding box center [174, 135] width 89 height 9
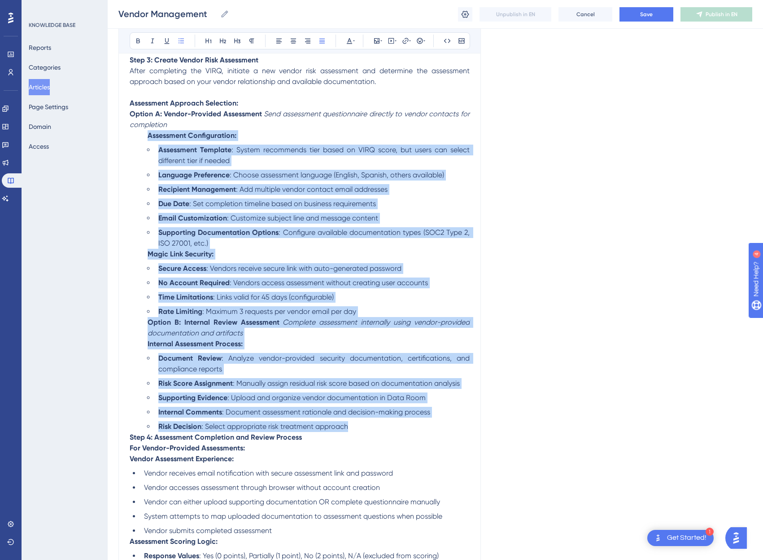
click at [148, 325] on strong "Option B: Internal Review Assessment" at bounding box center [214, 322] width 132 height 9
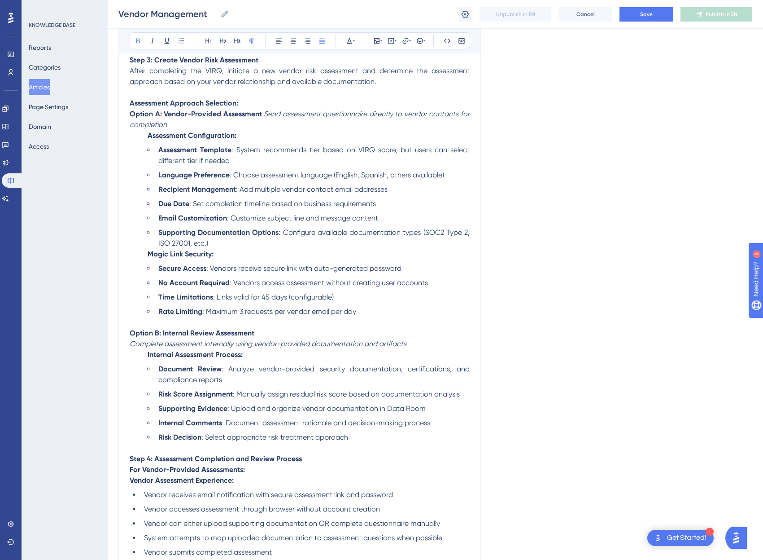
click at [148, 135] on strong "Assessment Configuration:" at bounding box center [192, 135] width 89 height 9
click at [259, 112] on em "Send assessment questionnaire directly to vendor contacts for completion" at bounding box center [301, 118] width 342 height 19
click at [268, 245] on li "Supporting Documentation Options : Configure available documentation types (SOC…" at bounding box center [312, 238] width 315 height 22
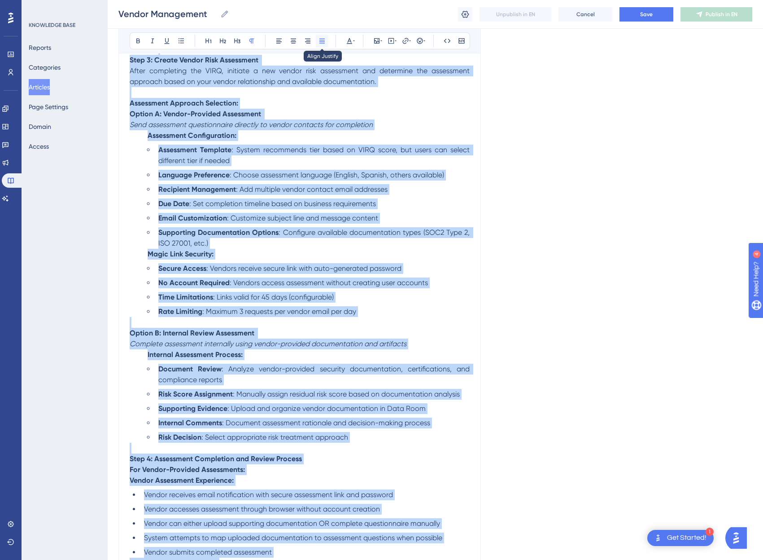
click at [319, 39] on icon at bounding box center [322, 40] width 7 height 7
click at [301, 238] on li "Supporting Documentation Options : Configure available documentation types (SOC…" at bounding box center [312, 238] width 315 height 22
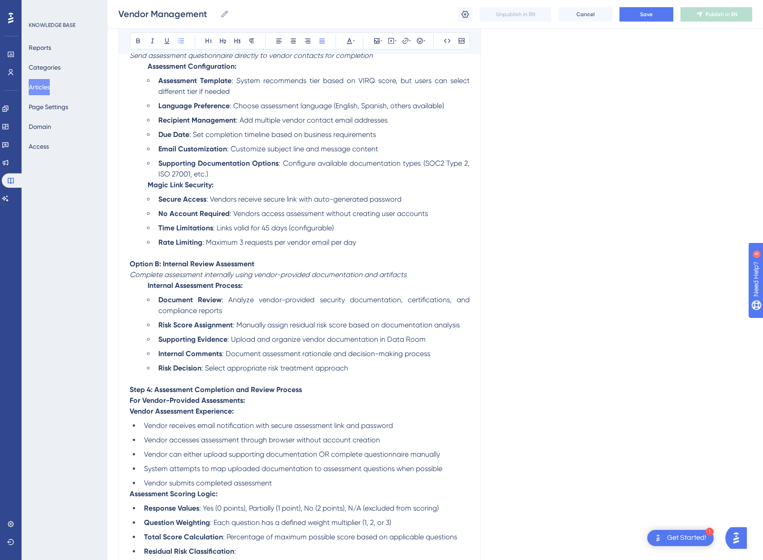
scroll to position [1173, 7]
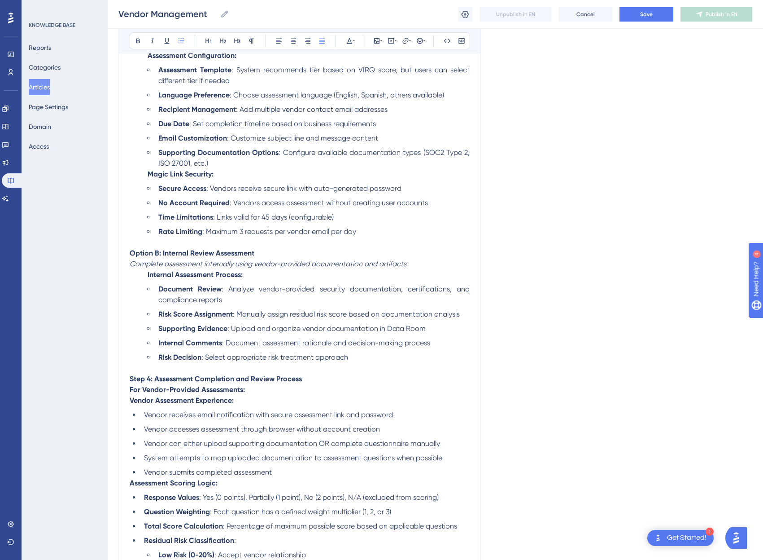
click at [236, 236] on li "Rate Limiting : Maximum 3 requests per vendor email per day" at bounding box center [312, 231] width 315 height 11
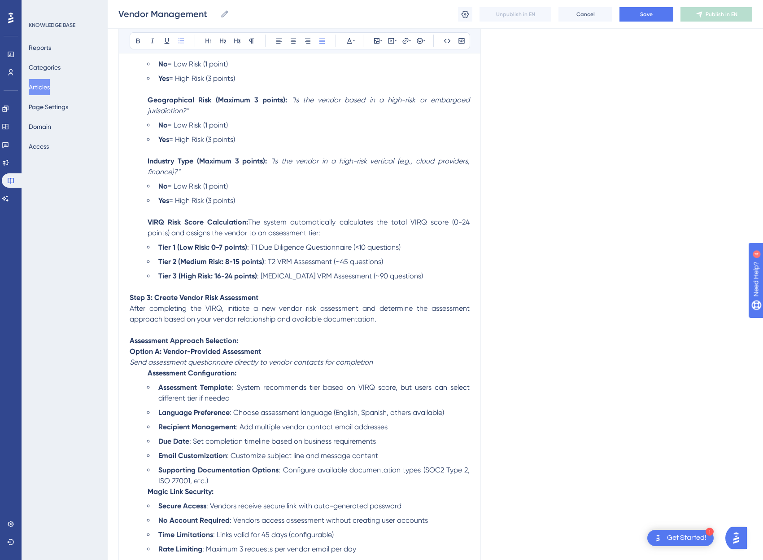
scroll to position [848, 7]
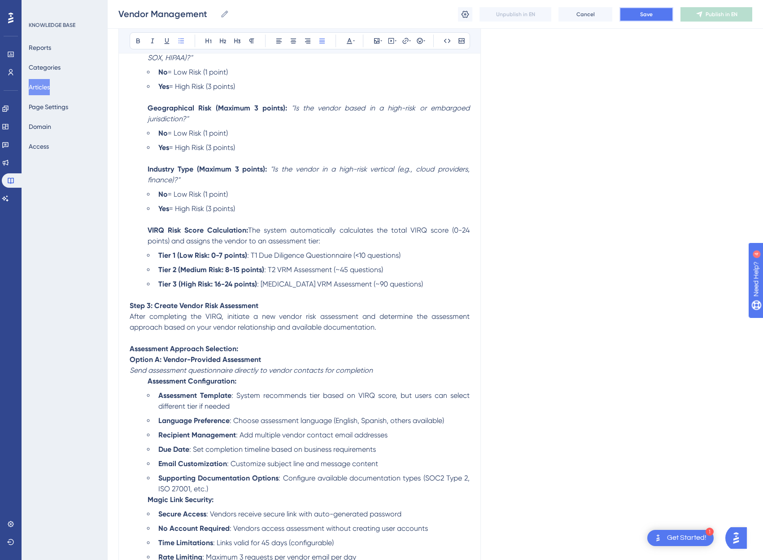
click at [657, 17] on button "Save" at bounding box center [647, 14] width 54 height 14
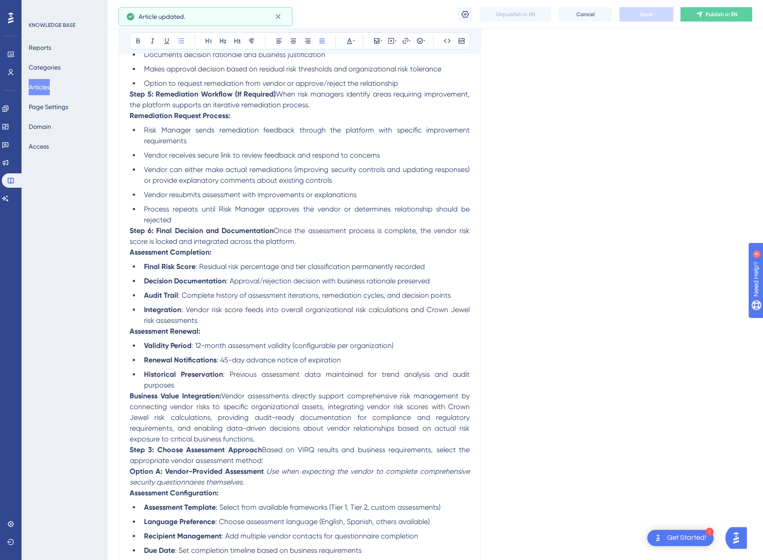
scroll to position [1623, 7]
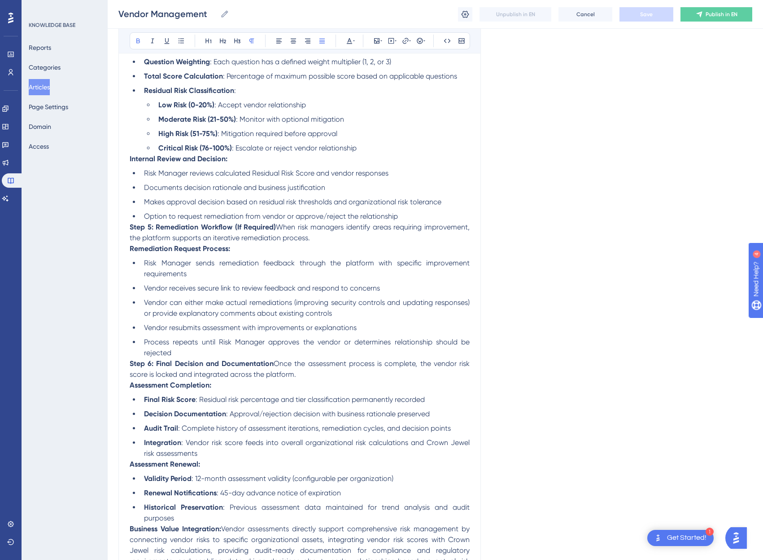
click at [130, 227] on strong "Step 5: Remediation Workflow (If Required)" at bounding box center [203, 227] width 146 height 9
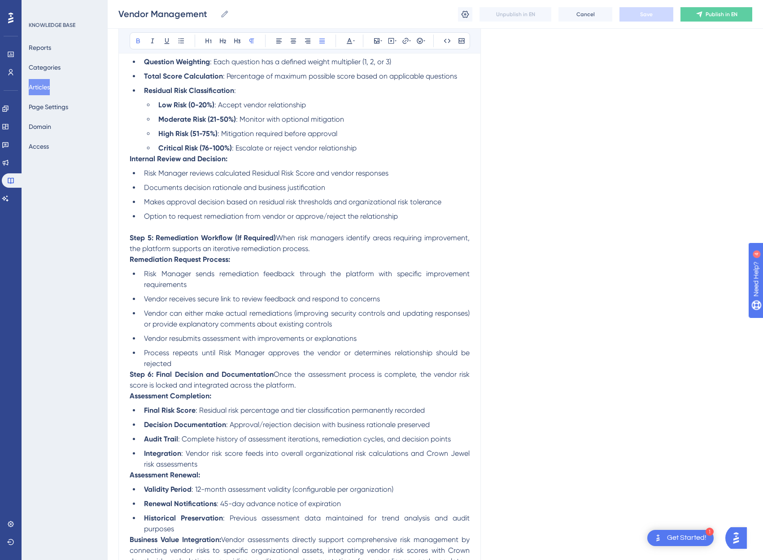
scroll to position [1621, 7]
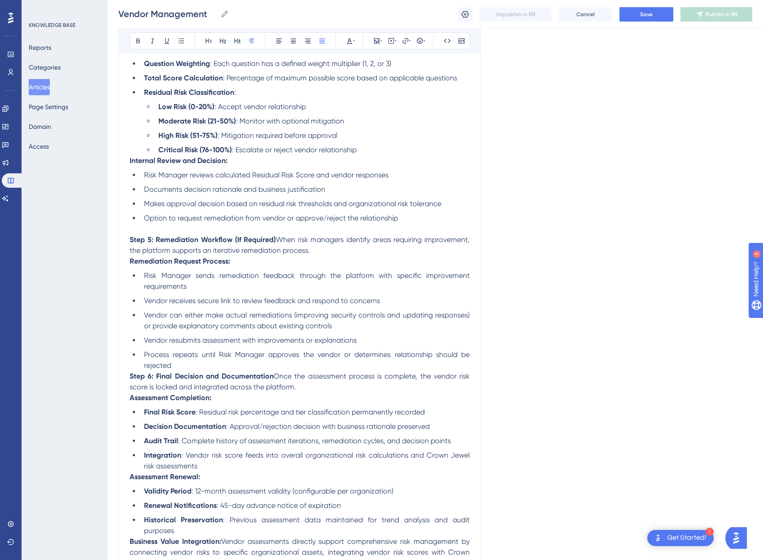
click at [271, 241] on span "When risk managers identify areas requiring improvement, the platform supports …" at bounding box center [301, 244] width 342 height 19
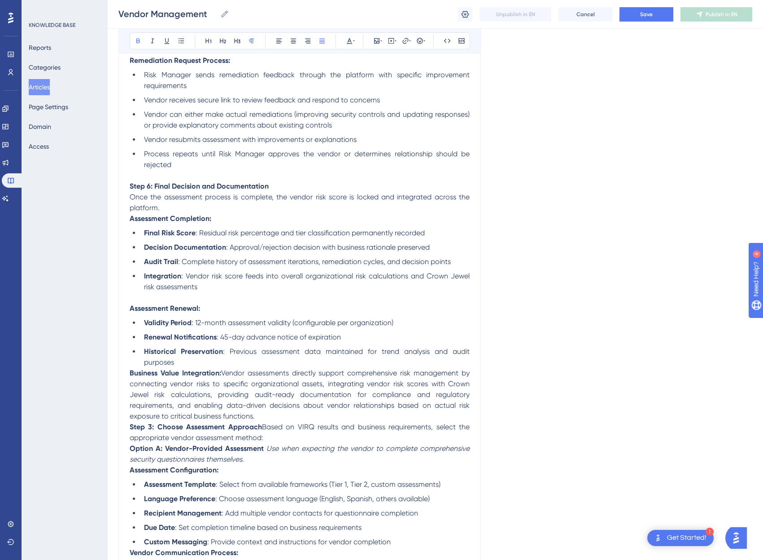
scroll to position [1835, 7]
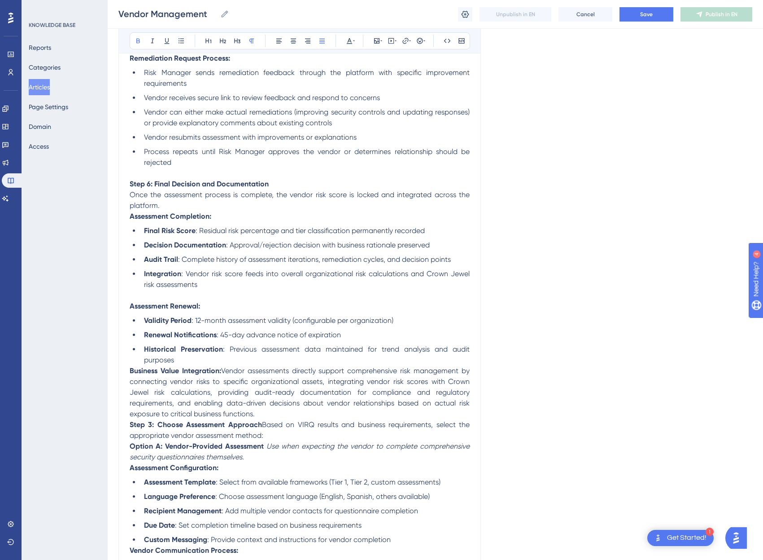
click at [130, 366] on strong "Business Value Integration:" at bounding box center [176, 370] width 92 height 9
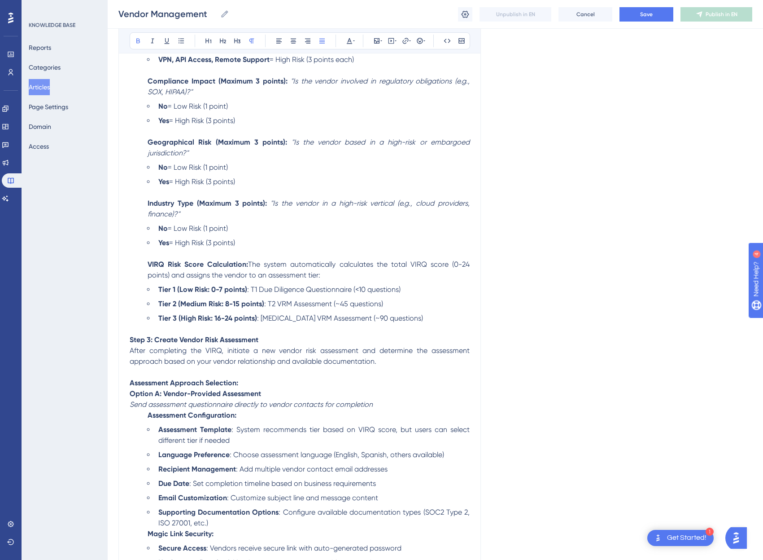
scroll to position [731, 7]
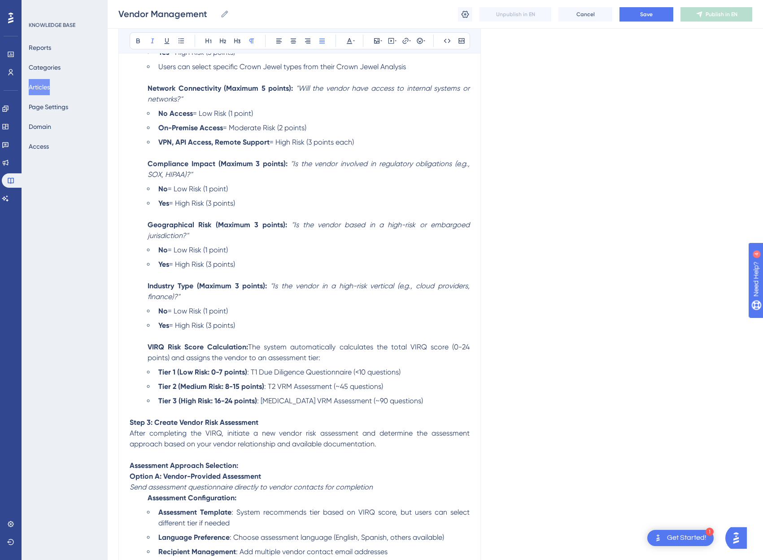
click at [284, 163] on em ""Is the vendor involved in regulatory obligations (e.g., SOX, HIPAA)?"" at bounding box center [310, 168] width 324 height 19
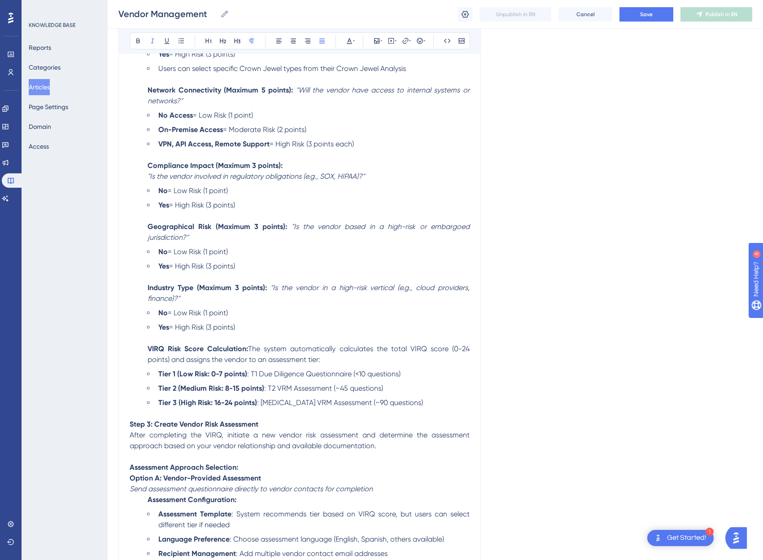
click at [290, 92] on em ""Will the vendor have access to internal systems or networks?"" at bounding box center [310, 95] width 324 height 19
click at [245, 350] on span "The system automatically calculates the total VIRQ score (0-24 points) and assi…" at bounding box center [310, 353] width 324 height 19
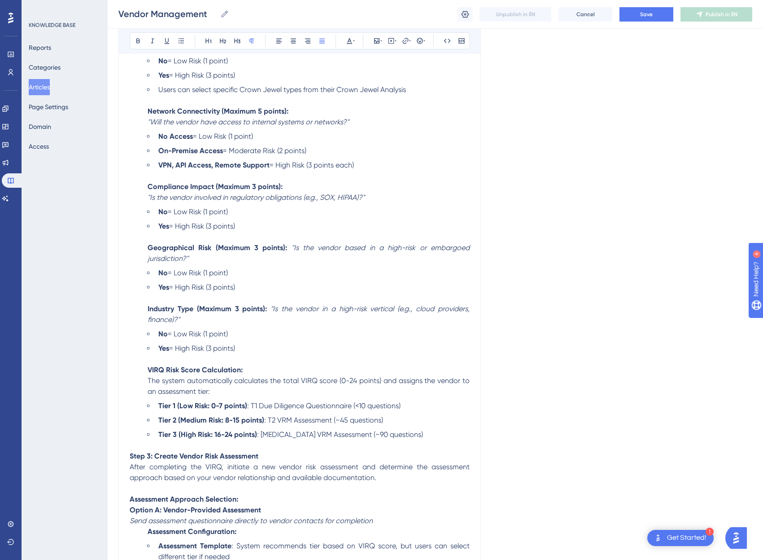
scroll to position [708, 7]
click at [284, 249] on em ""Is the vendor based in a high-risk or embargoed jurisdiction?"" at bounding box center [310, 253] width 324 height 19
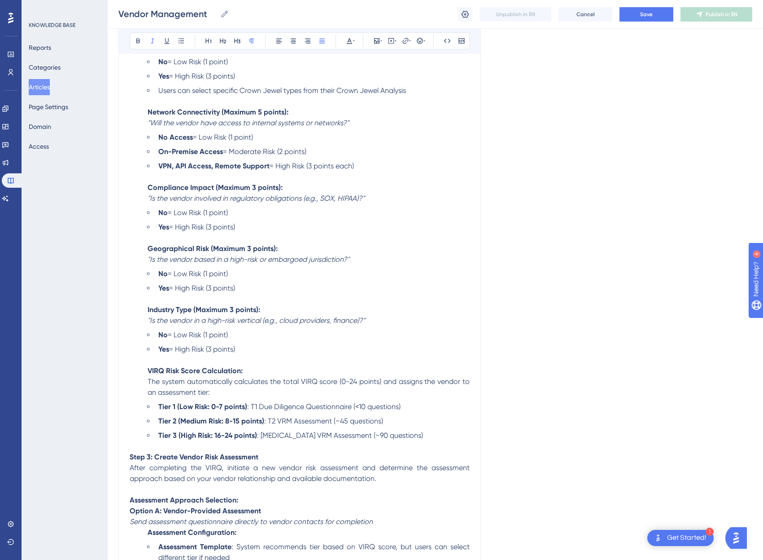
scroll to position [414, 7]
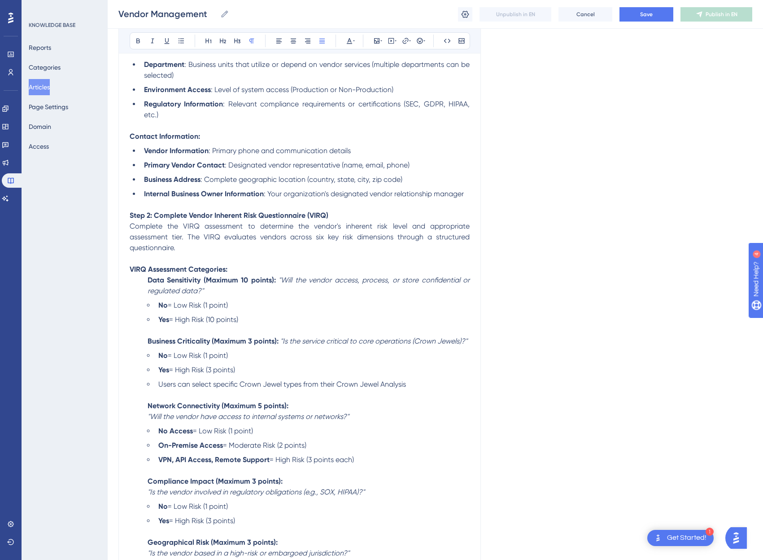
click at [276, 281] on span at bounding box center [277, 280] width 3 height 9
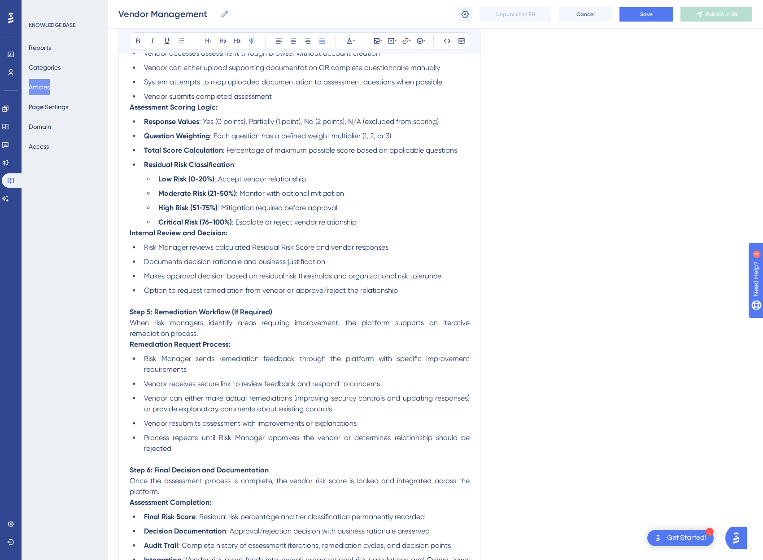
scroll to position [1653, 7]
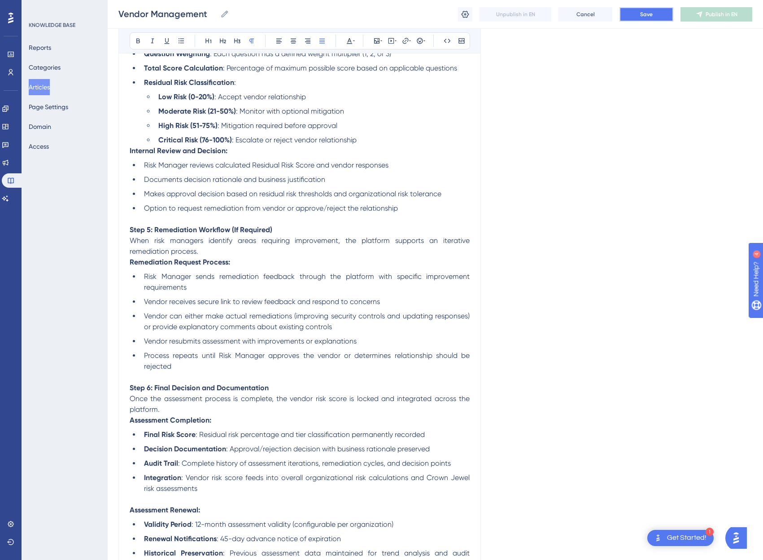
click at [646, 12] on span "Save" at bounding box center [646, 14] width 13 height 7
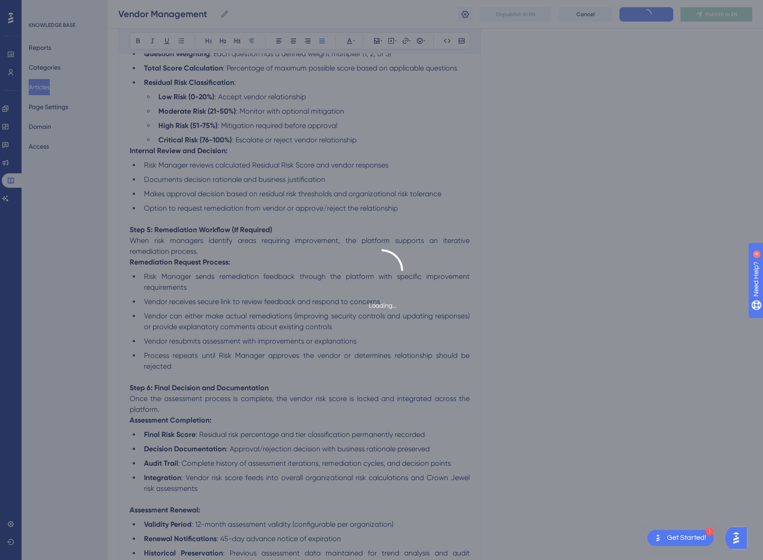
click at [646, 12] on div "Loading..." at bounding box center [381, 280] width 763 height 560
